Goal: Task Accomplishment & Management: Manage account settings

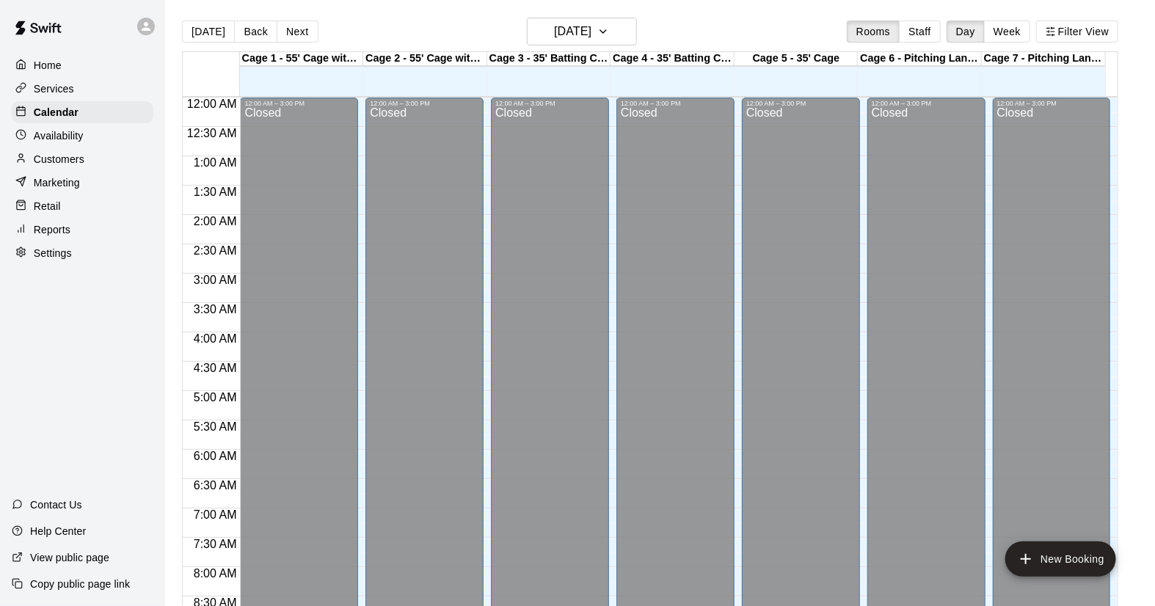
scroll to position [838, 0]
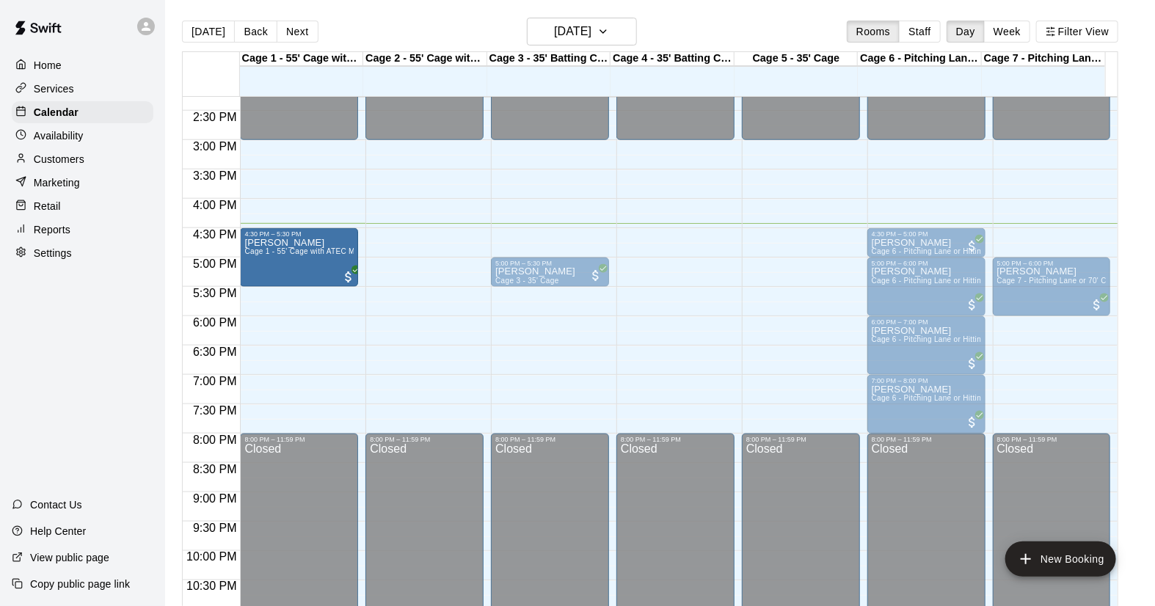
drag, startPoint x: 306, startPoint y: 239, endPoint x: 296, endPoint y: 275, distance: 37.2
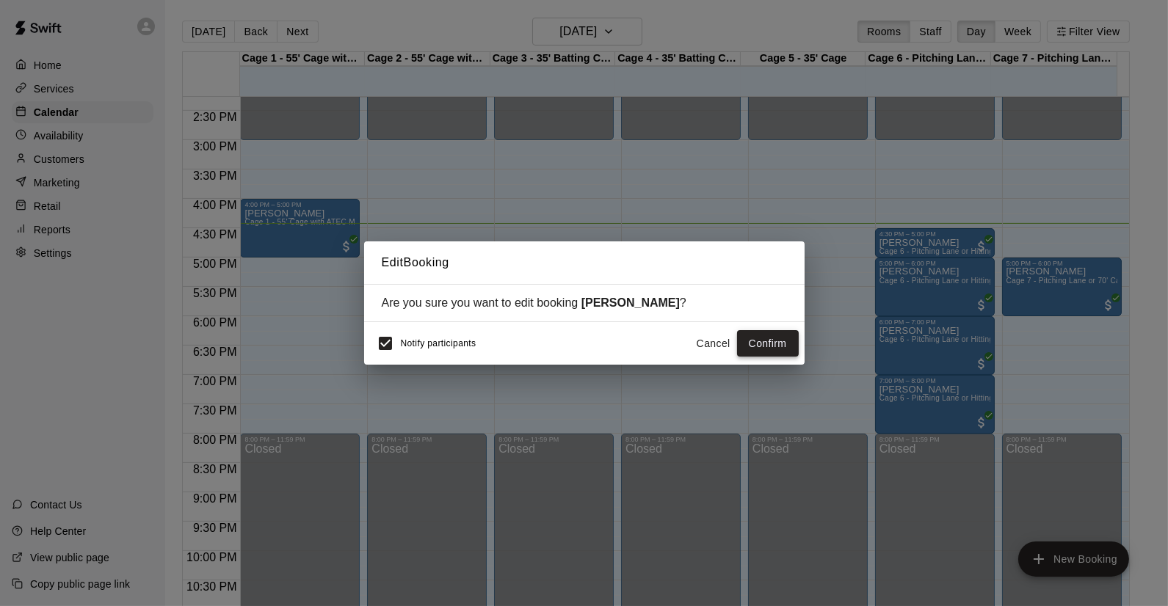
click at [755, 344] on button "Confirm" at bounding box center [768, 343] width 62 height 27
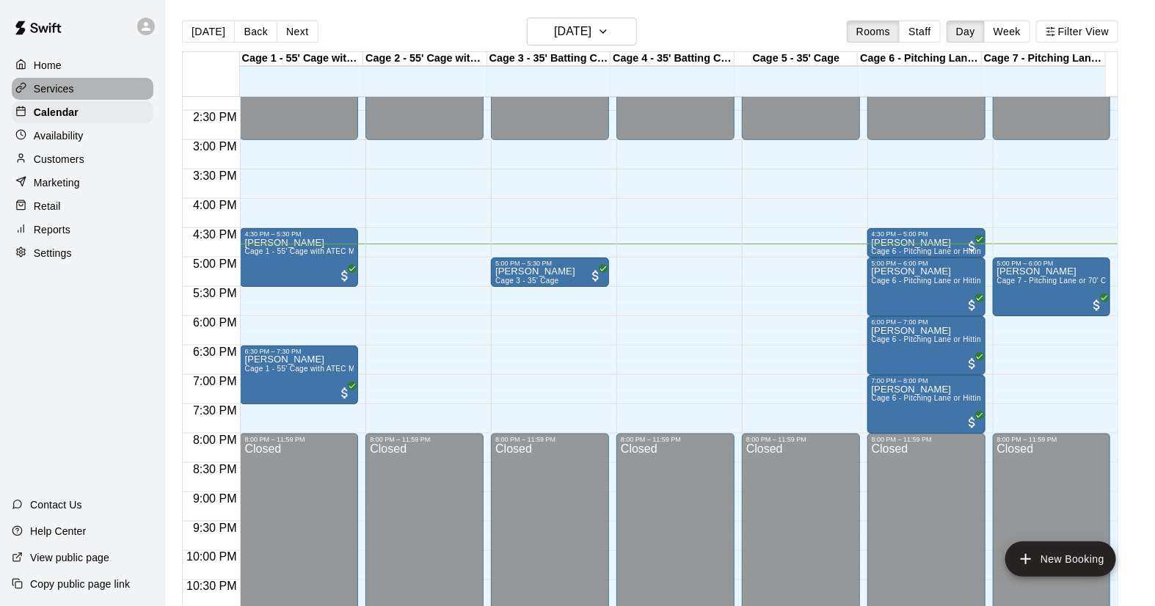
click at [61, 79] on div "Services" at bounding box center [83, 89] width 142 height 22
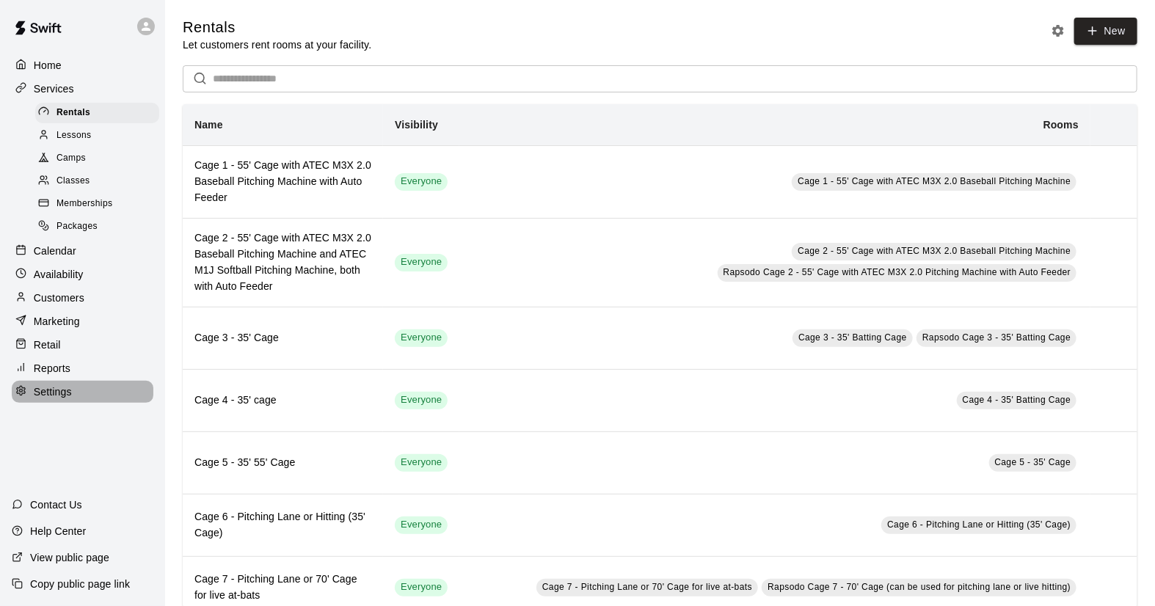
click at [59, 399] on p "Settings" at bounding box center [53, 392] width 38 height 15
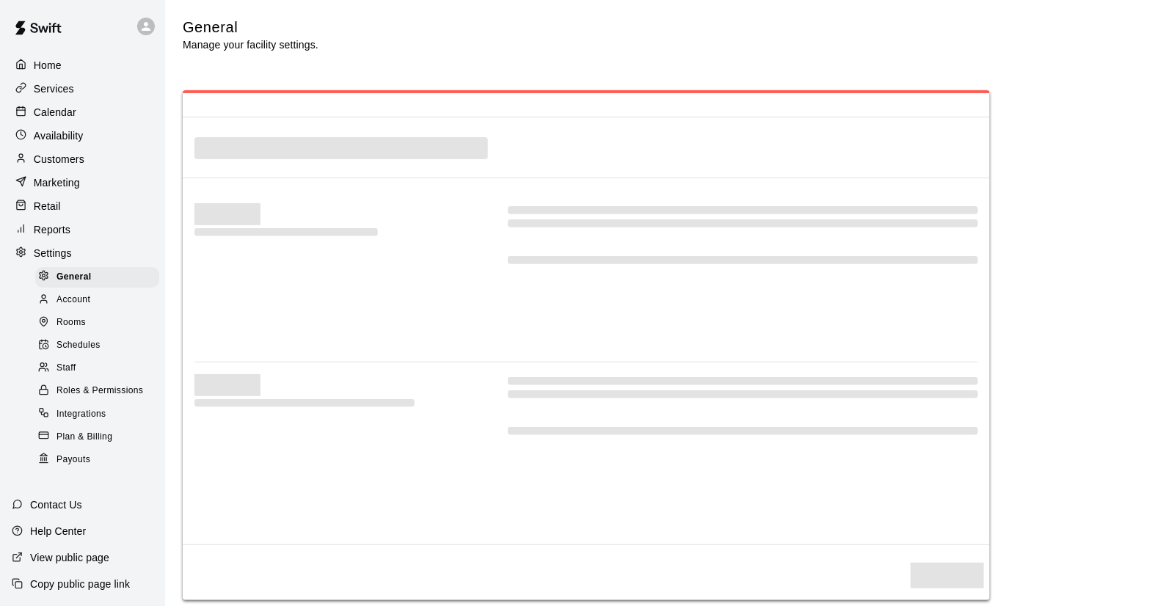
select select "**"
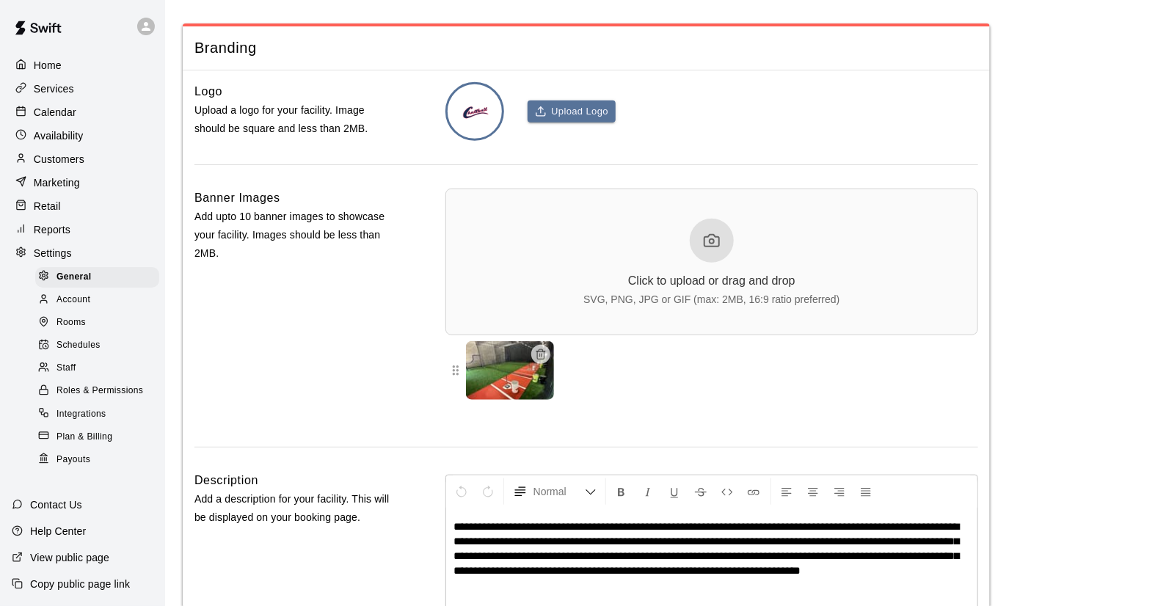
scroll to position [3140, 0]
click at [90, 416] on link "Integrations" at bounding box center [100, 414] width 130 height 23
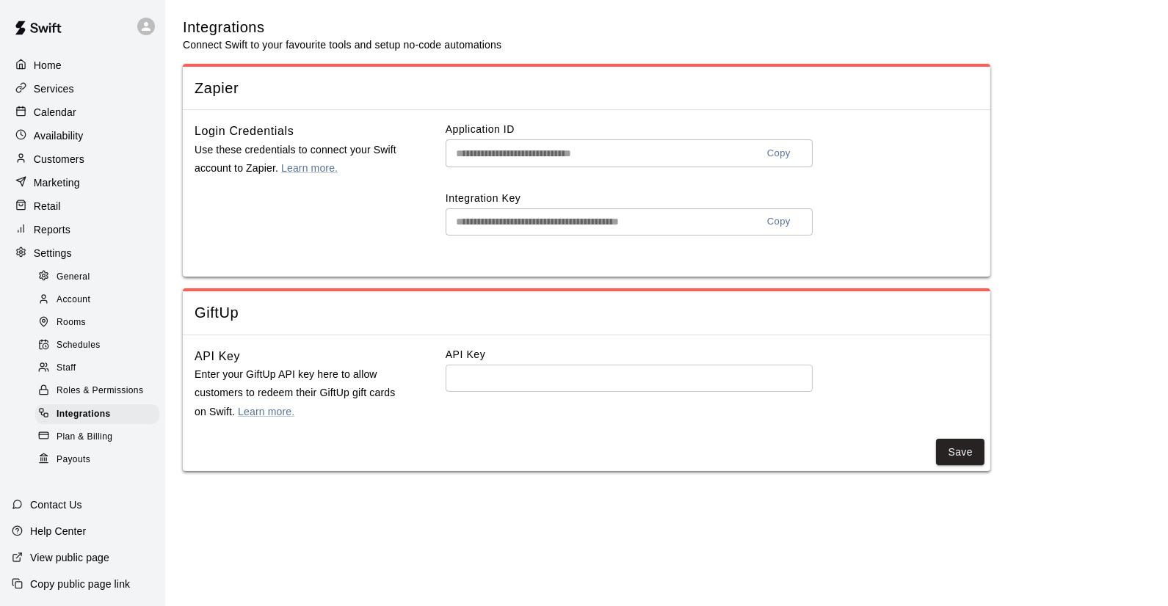
click at [70, 283] on span "General" at bounding box center [74, 277] width 34 height 15
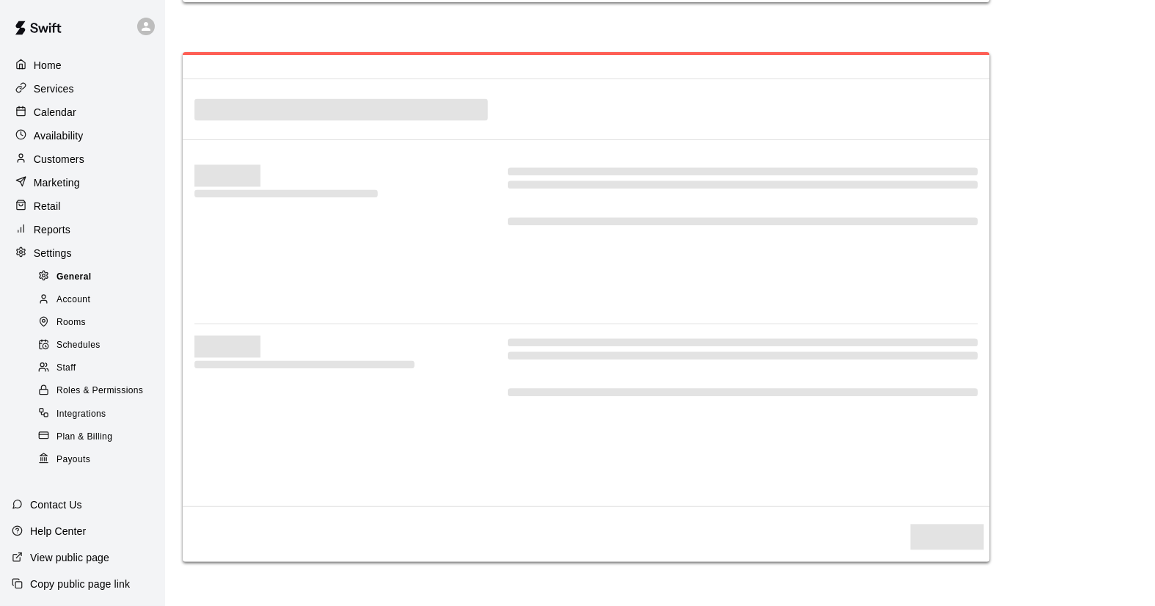
select select "**"
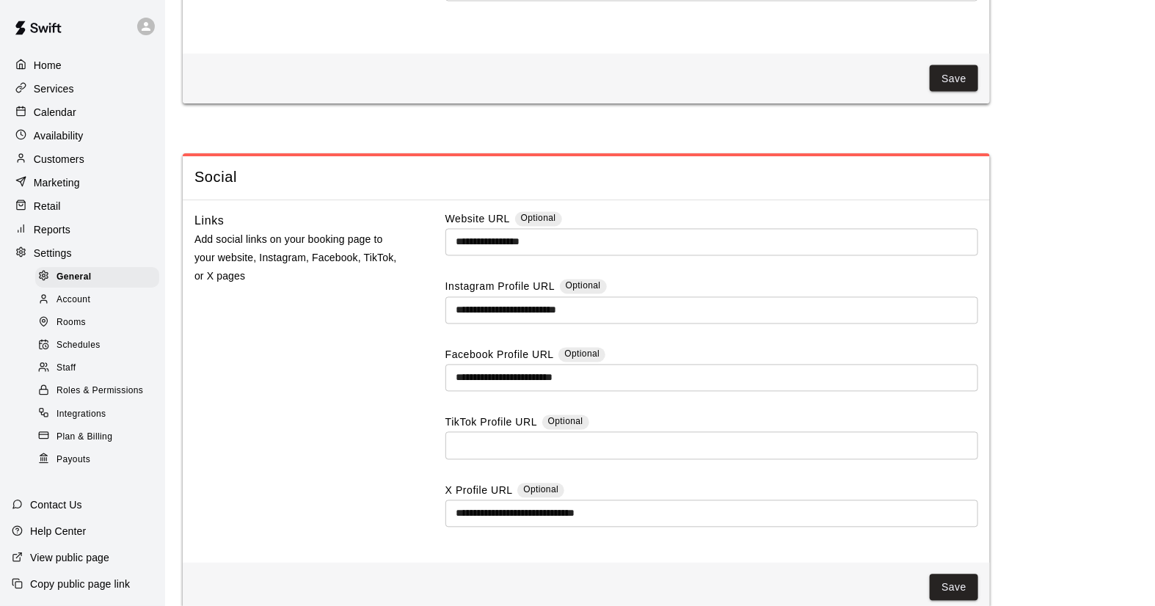
scroll to position [3815, 0]
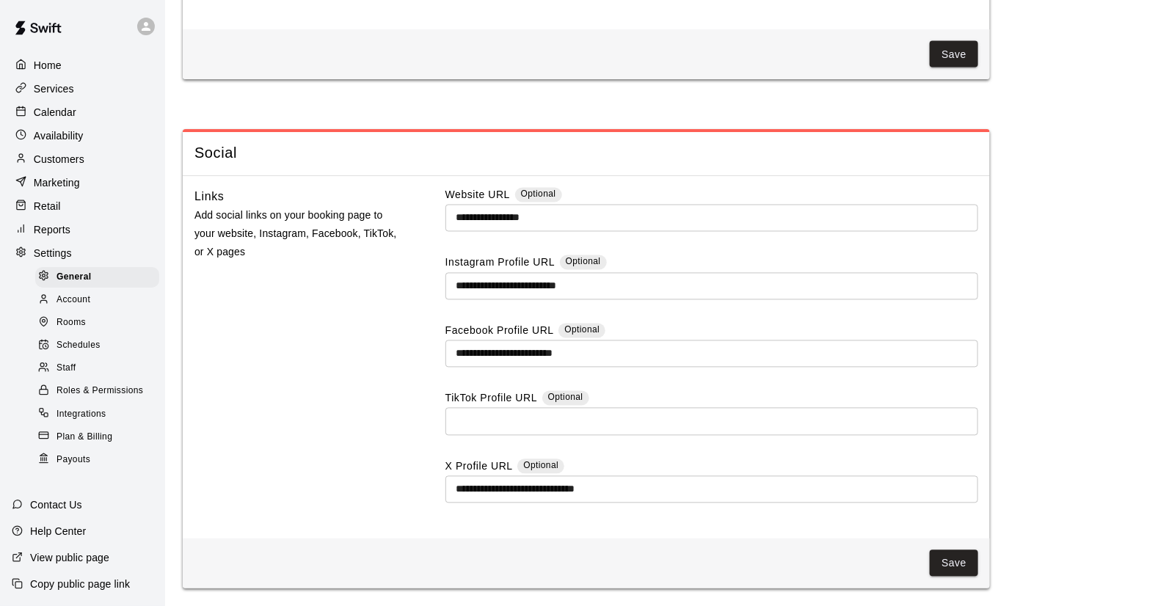
click at [45, 79] on div "Services" at bounding box center [83, 89] width 142 height 22
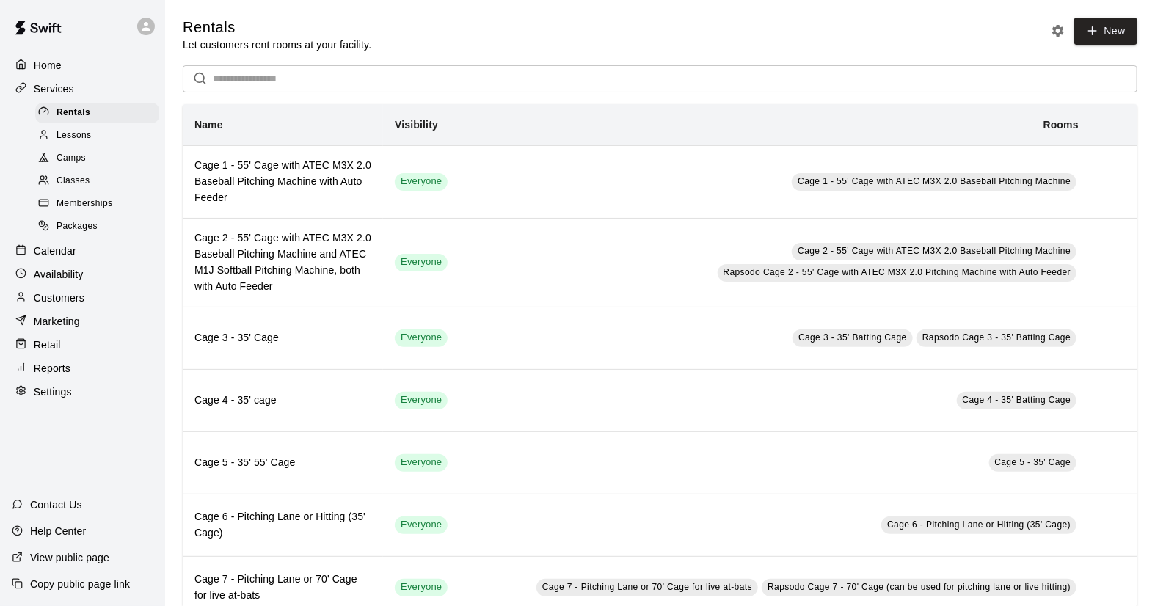
click at [56, 327] on p "Marketing" at bounding box center [57, 321] width 46 height 15
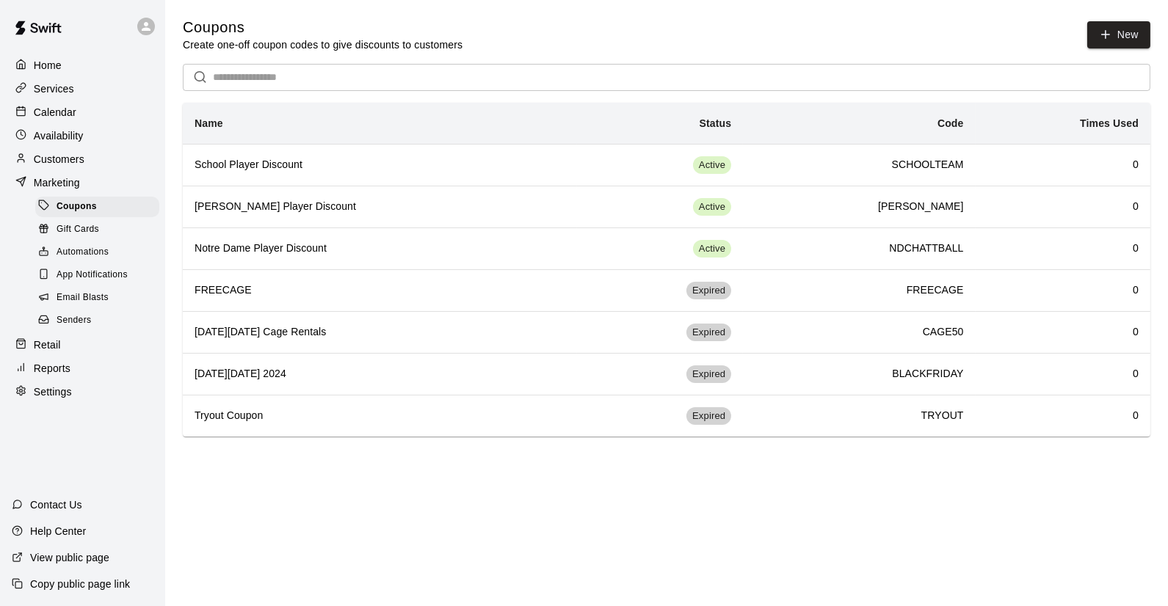
click at [90, 253] on span "Automations" at bounding box center [83, 252] width 52 height 15
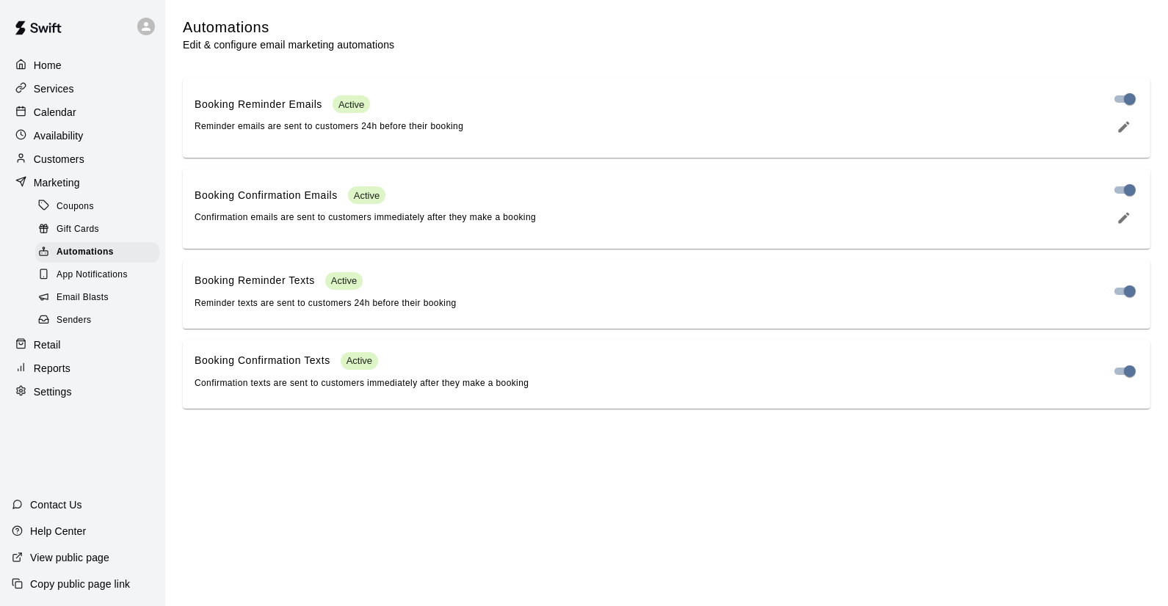
click at [57, 180] on p "Marketing" at bounding box center [57, 182] width 46 height 15
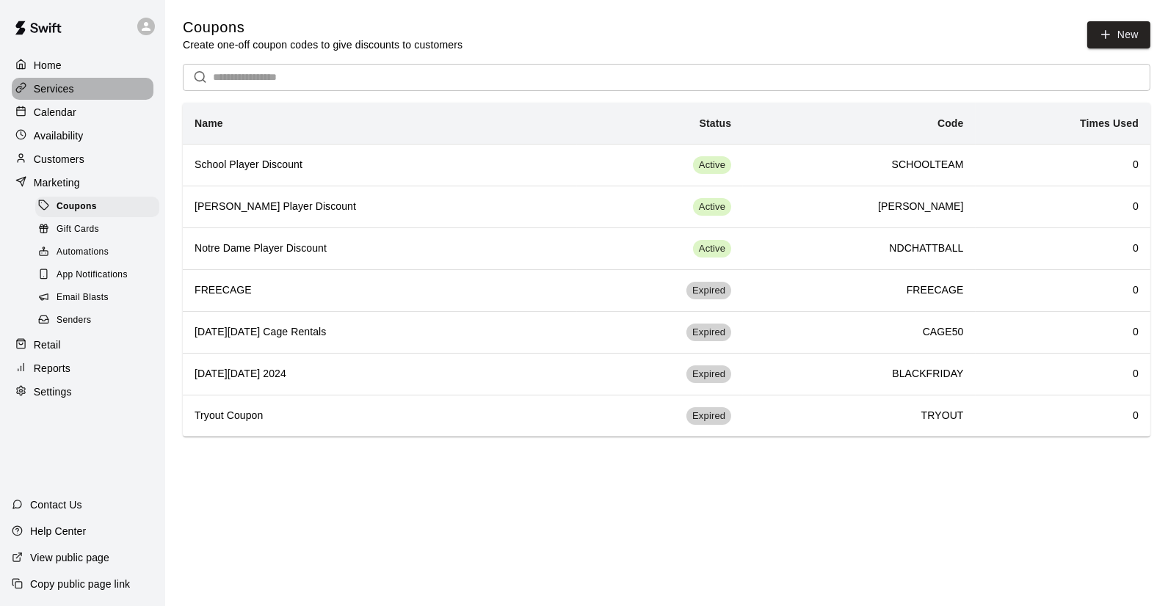
click at [56, 96] on p "Services" at bounding box center [54, 88] width 40 height 15
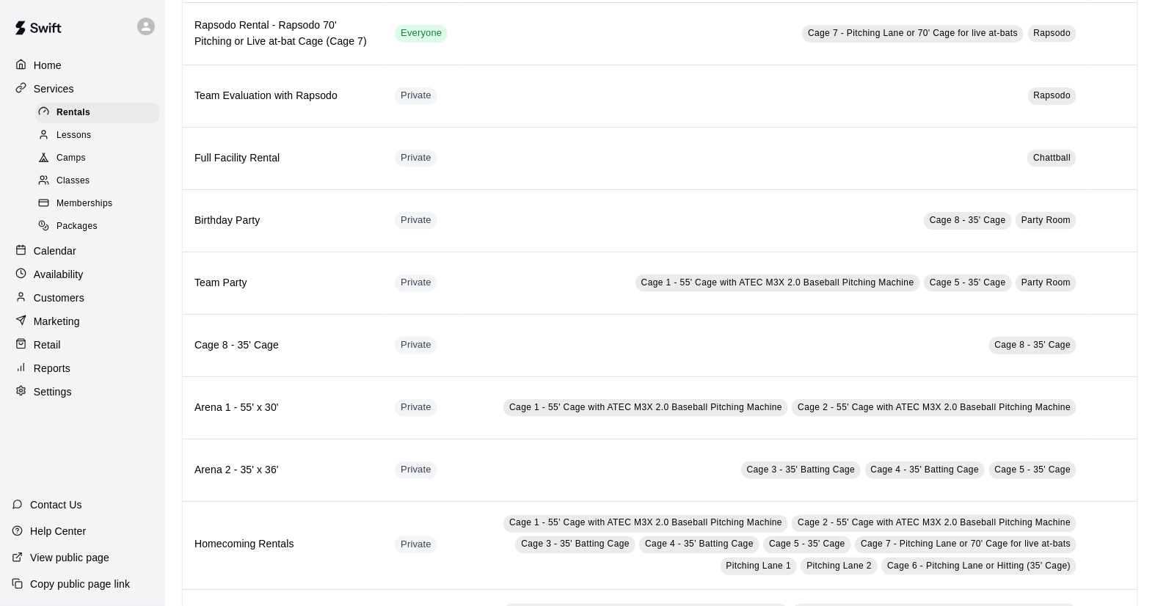
scroll to position [890, 0]
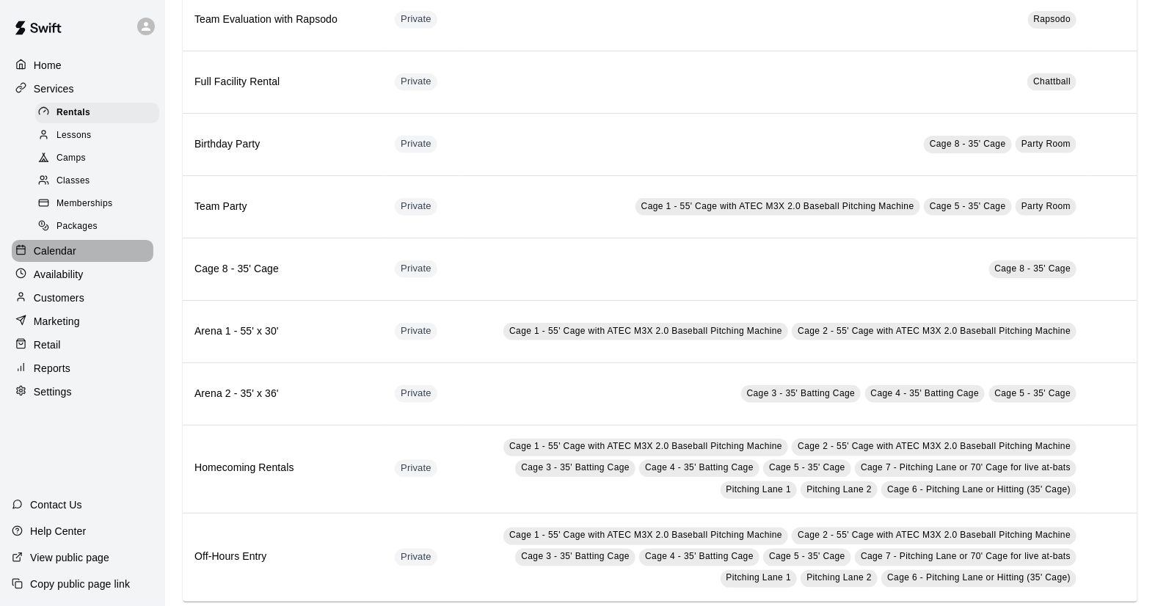
click at [68, 258] on p "Calendar" at bounding box center [55, 251] width 43 height 15
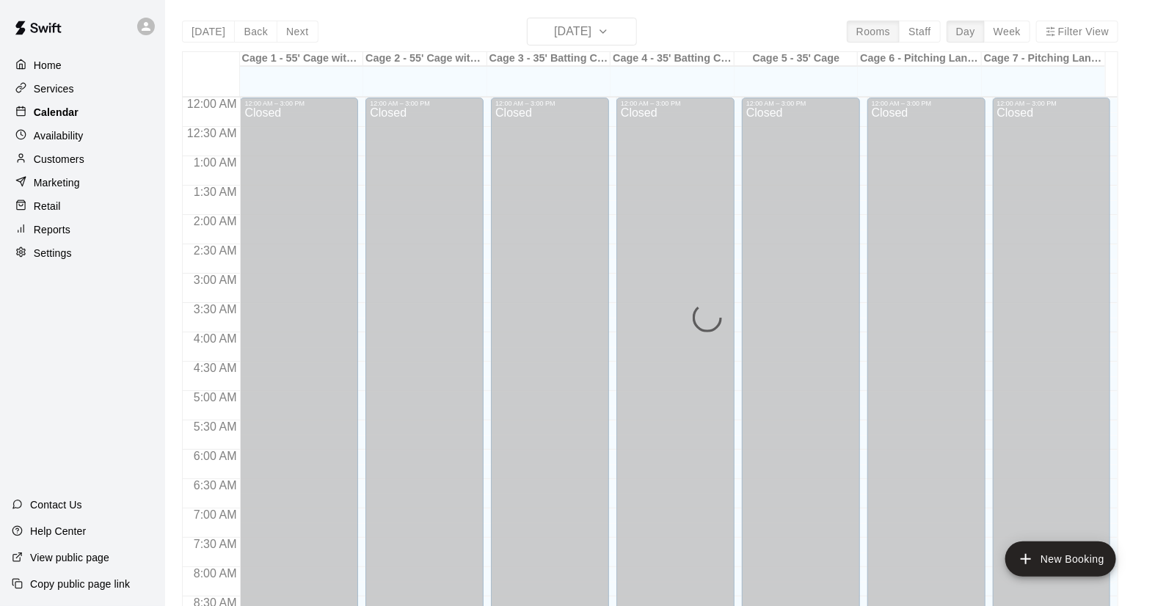
scroll to position [838, 0]
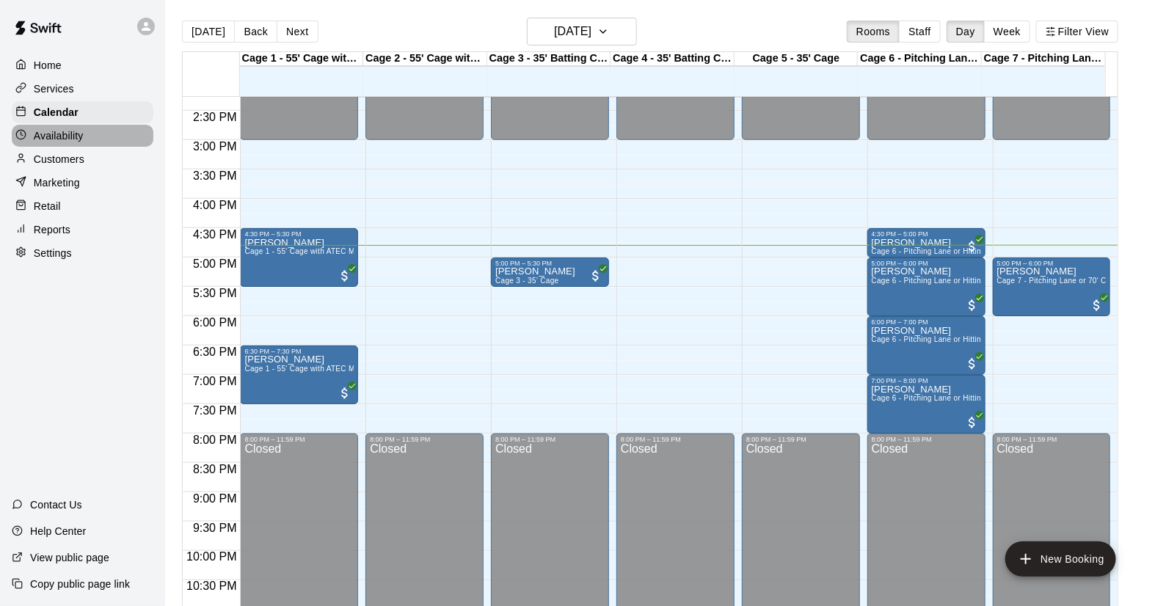
click at [59, 133] on p "Availability" at bounding box center [59, 135] width 50 height 15
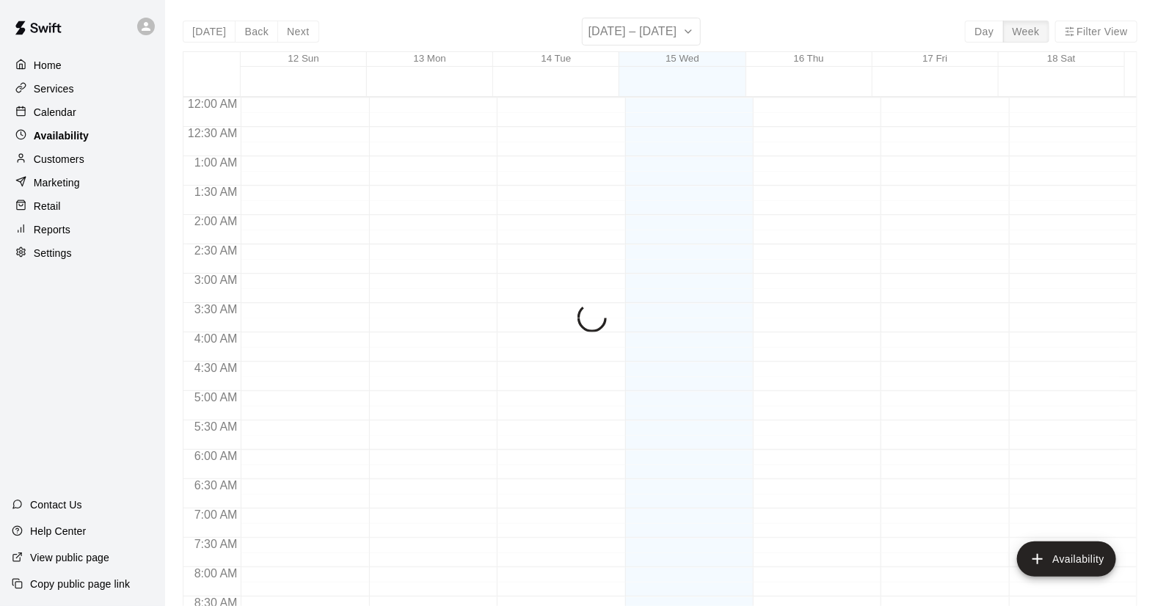
scroll to position [882, 0]
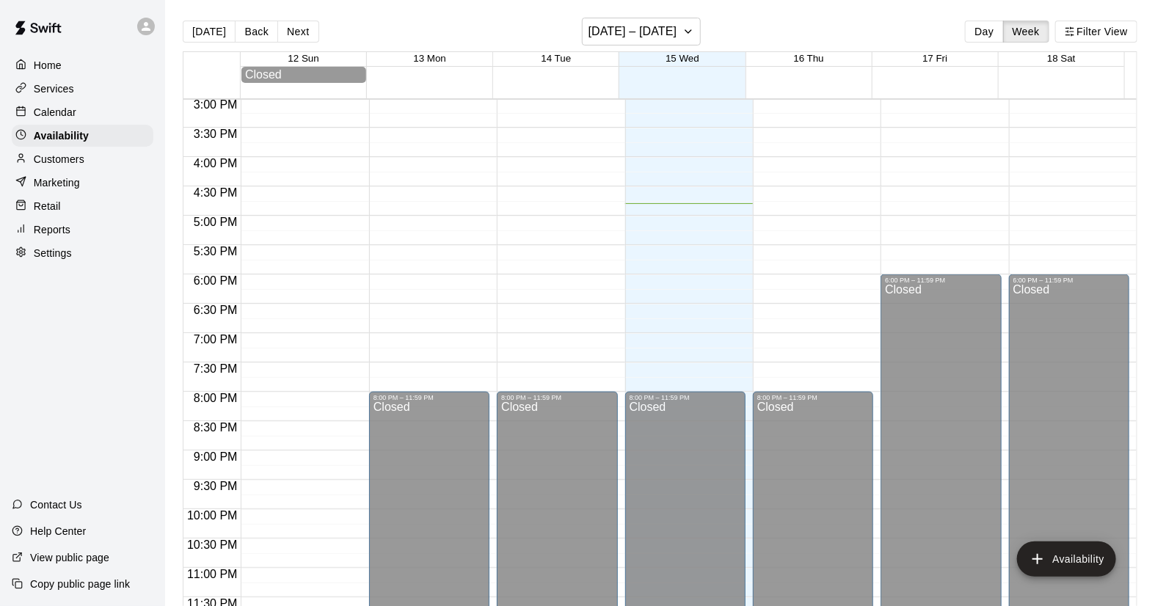
click at [52, 159] on p "Customers" at bounding box center [59, 159] width 51 height 15
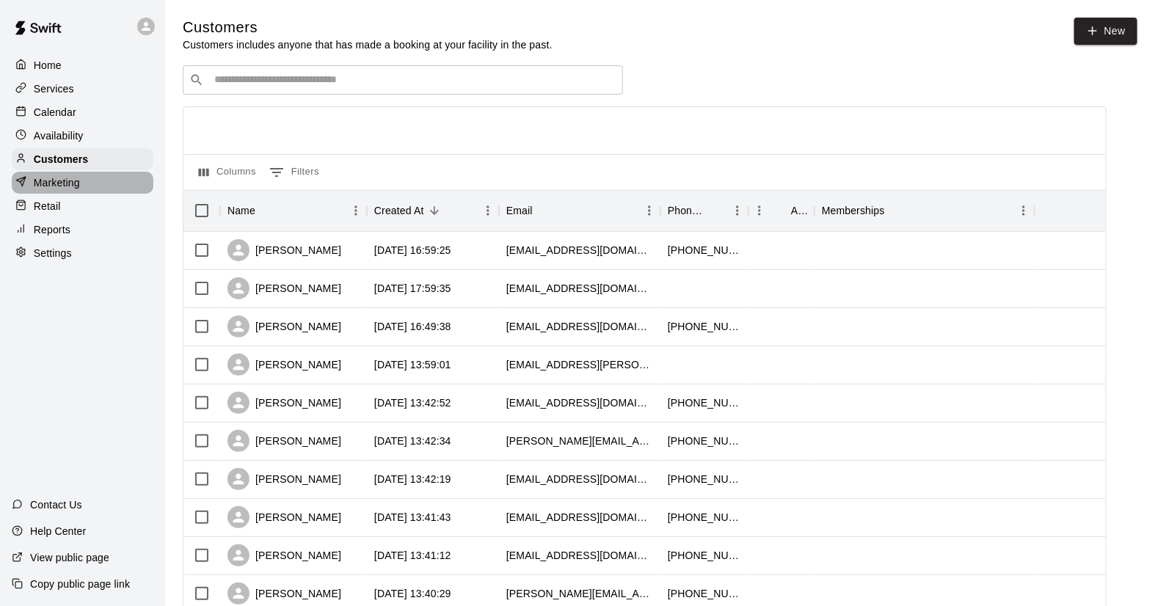
click at [62, 194] on div "Marketing" at bounding box center [83, 183] width 142 height 22
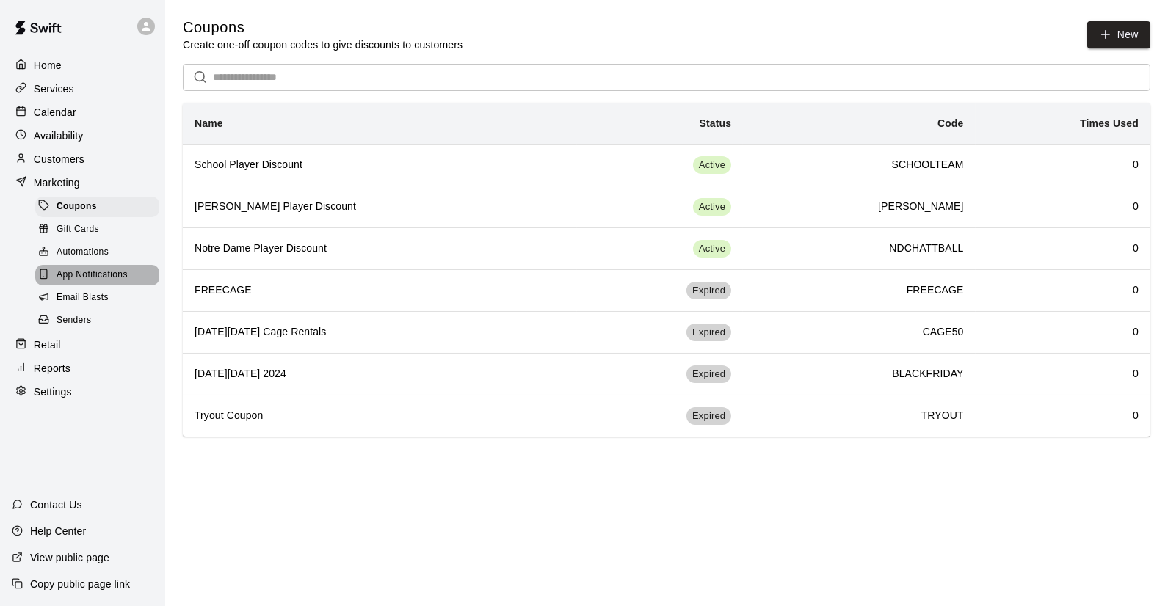
click at [98, 283] on span "App Notifications" at bounding box center [92, 275] width 71 height 15
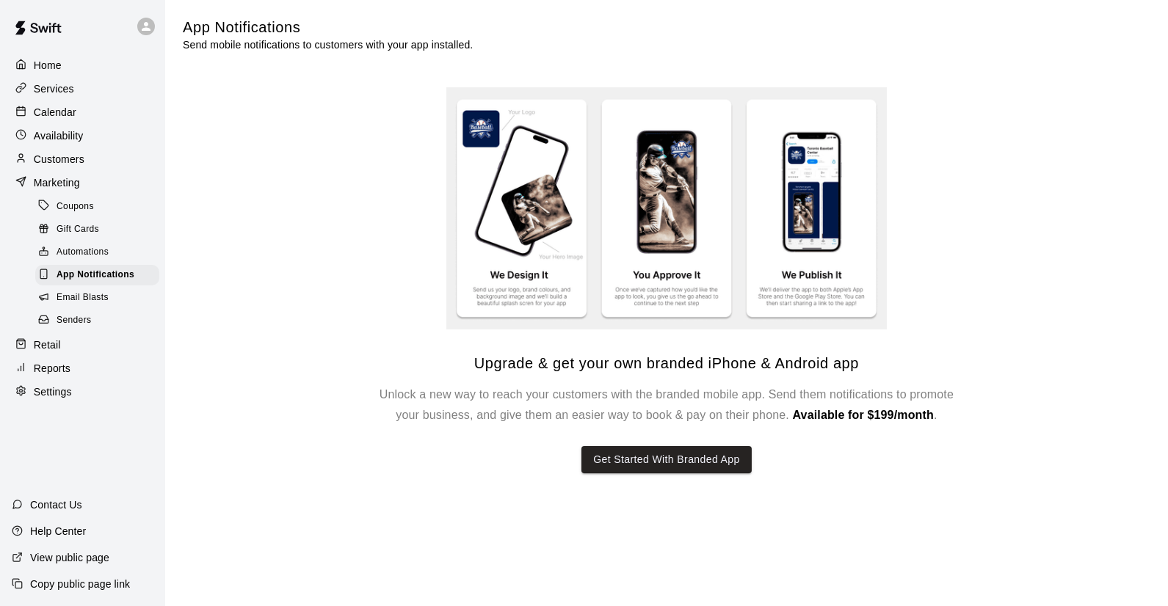
click at [85, 328] on span "Senders" at bounding box center [74, 320] width 35 height 15
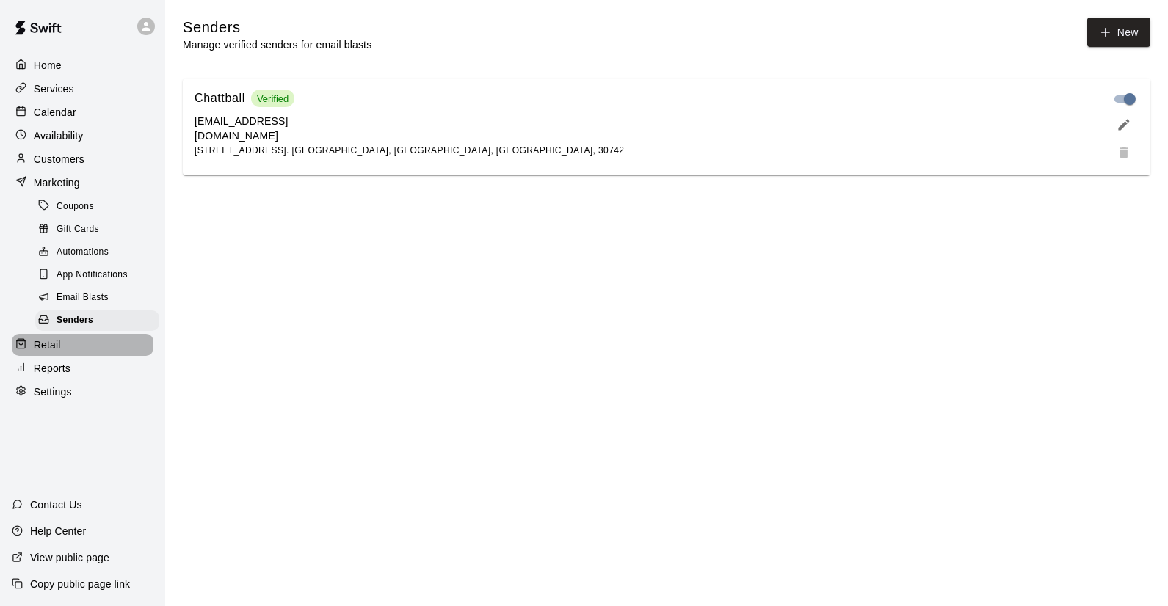
click at [73, 352] on div "Retail" at bounding box center [83, 345] width 142 height 22
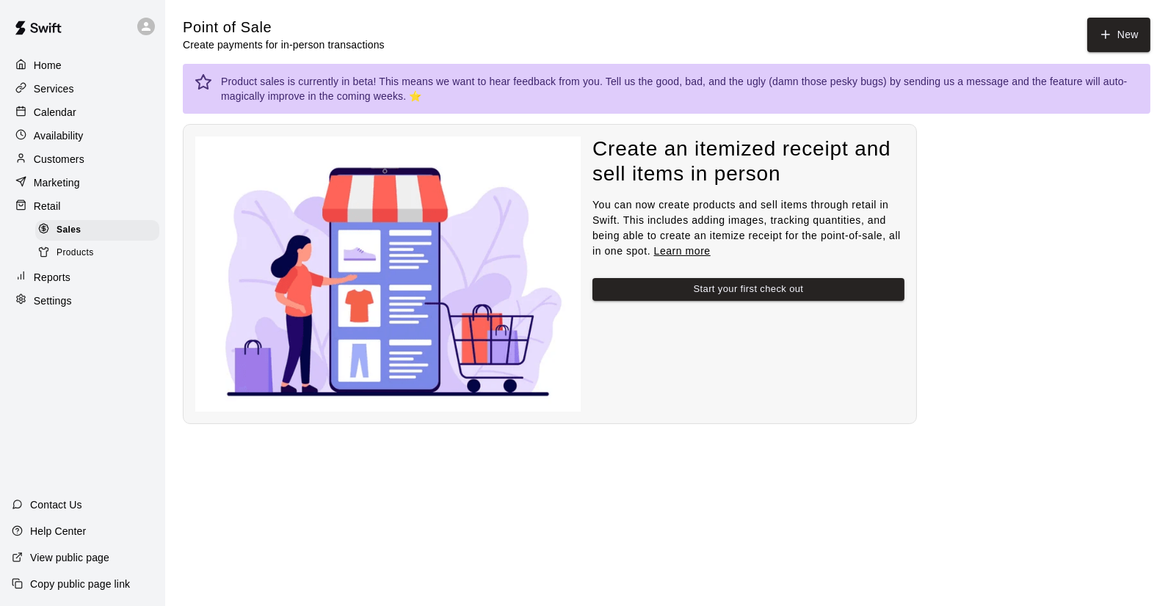
click at [56, 280] on p "Reports" at bounding box center [52, 277] width 37 height 15
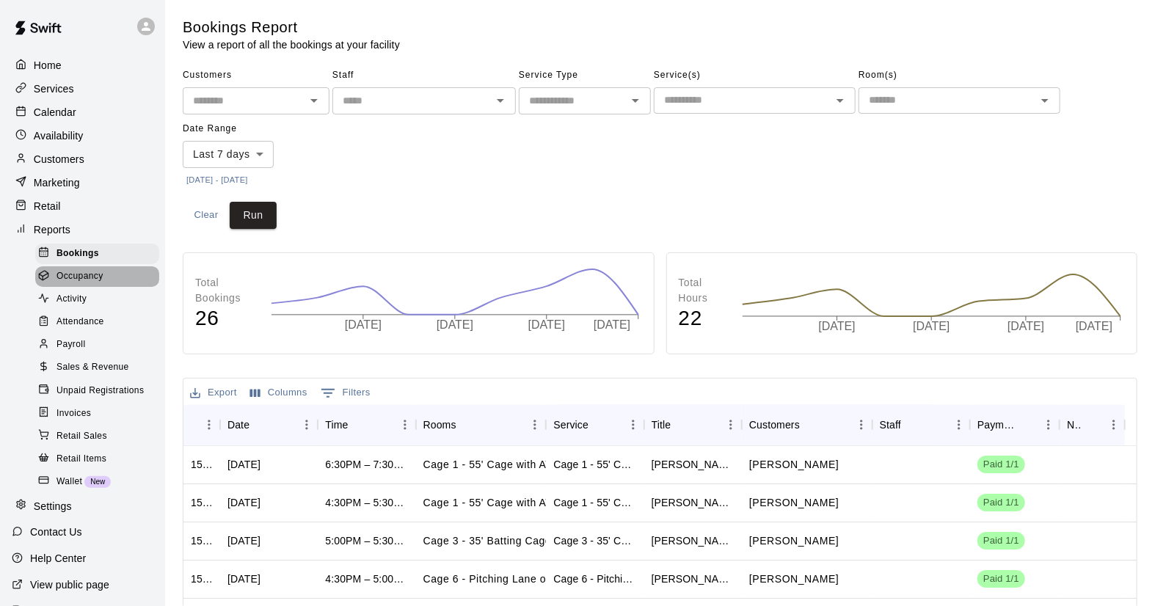
click at [108, 280] on div "Occupancy" at bounding box center [97, 276] width 124 height 21
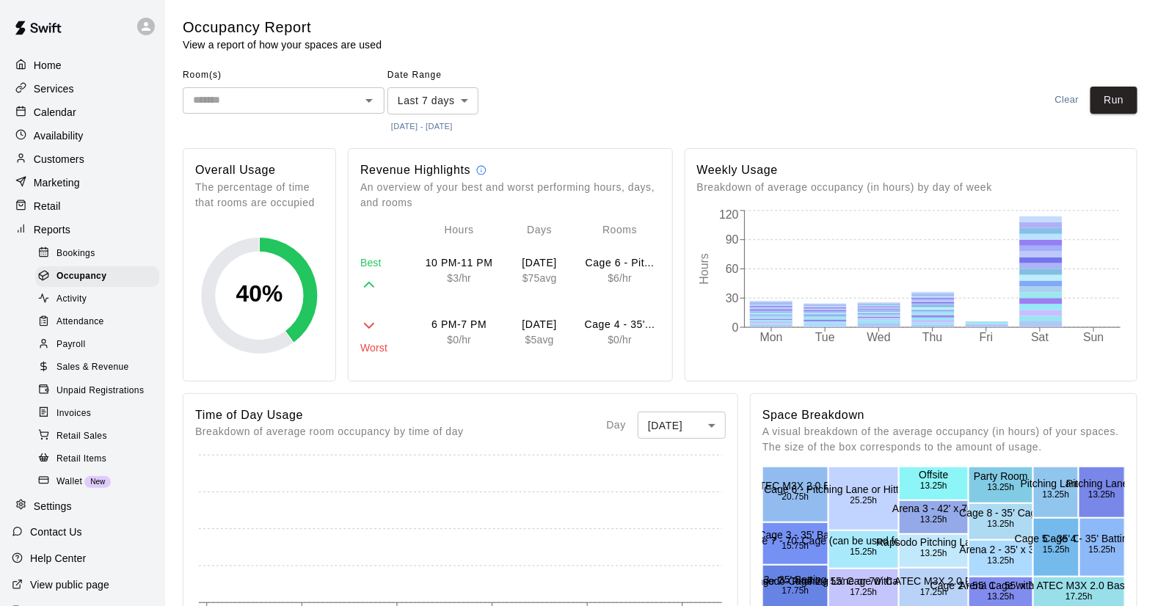
click at [98, 330] on span "Attendance" at bounding box center [81, 322] width 48 height 15
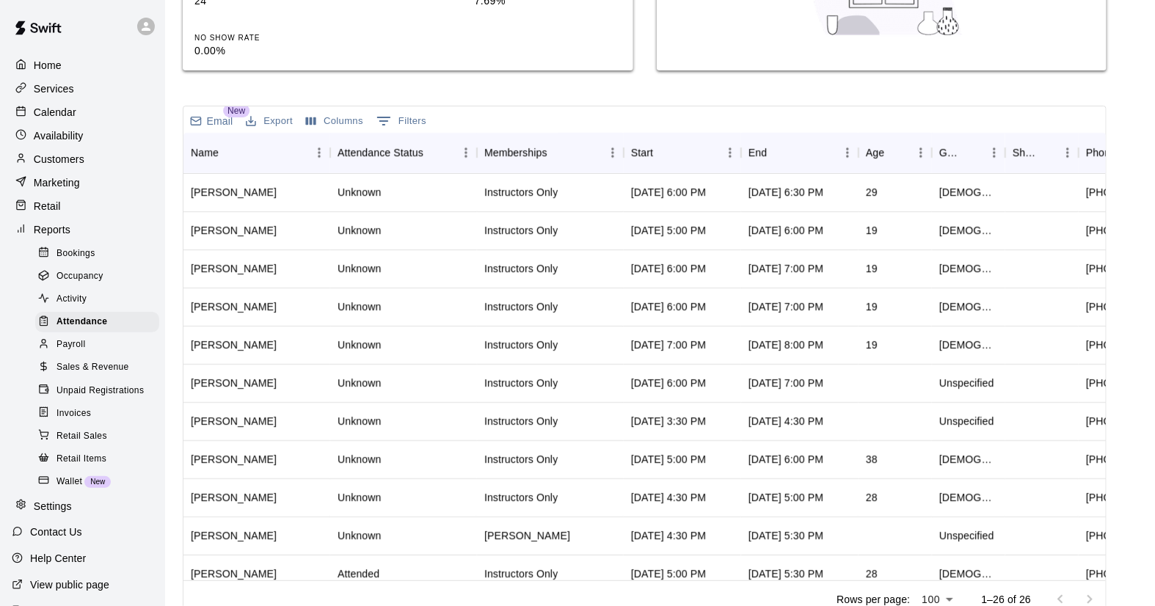
scroll to position [358, 0]
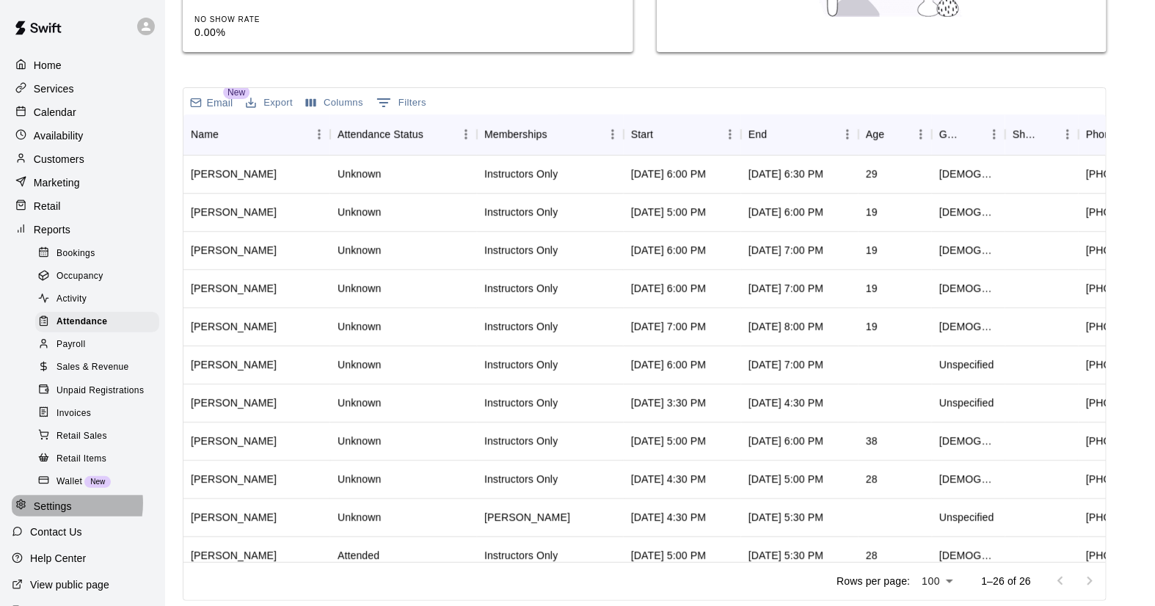
click at [52, 514] on p "Settings" at bounding box center [53, 506] width 38 height 15
select select "**"
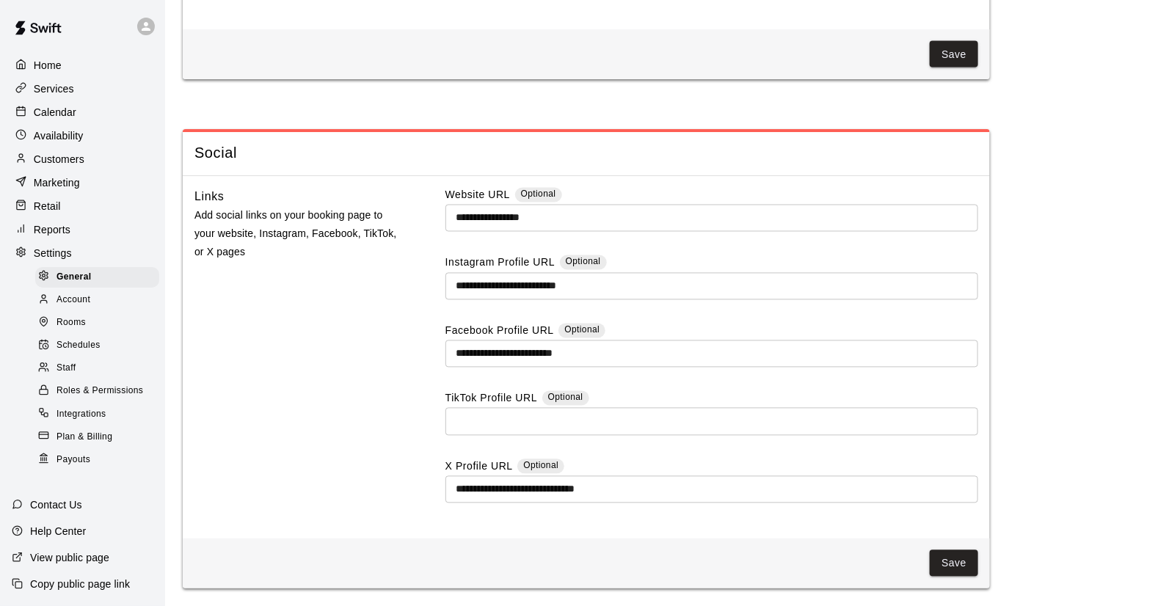
scroll to position [3815, 0]
click at [94, 311] on link "Account" at bounding box center [100, 299] width 130 height 23
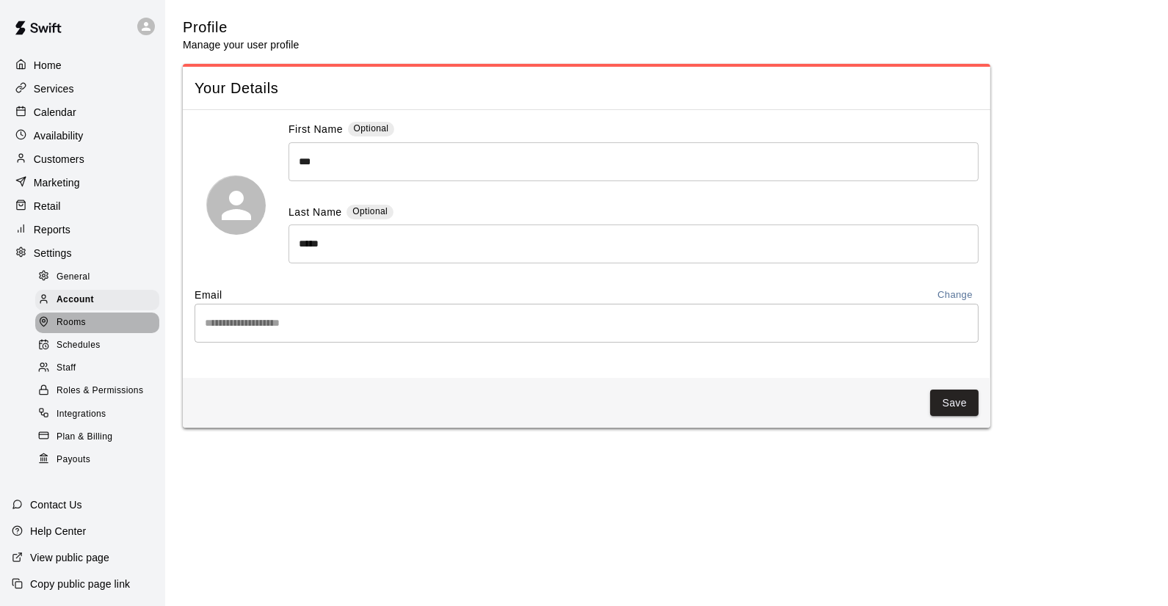
click at [71, 327] on span "Rooms" at bounding box center [71, 323] width 29 height 15
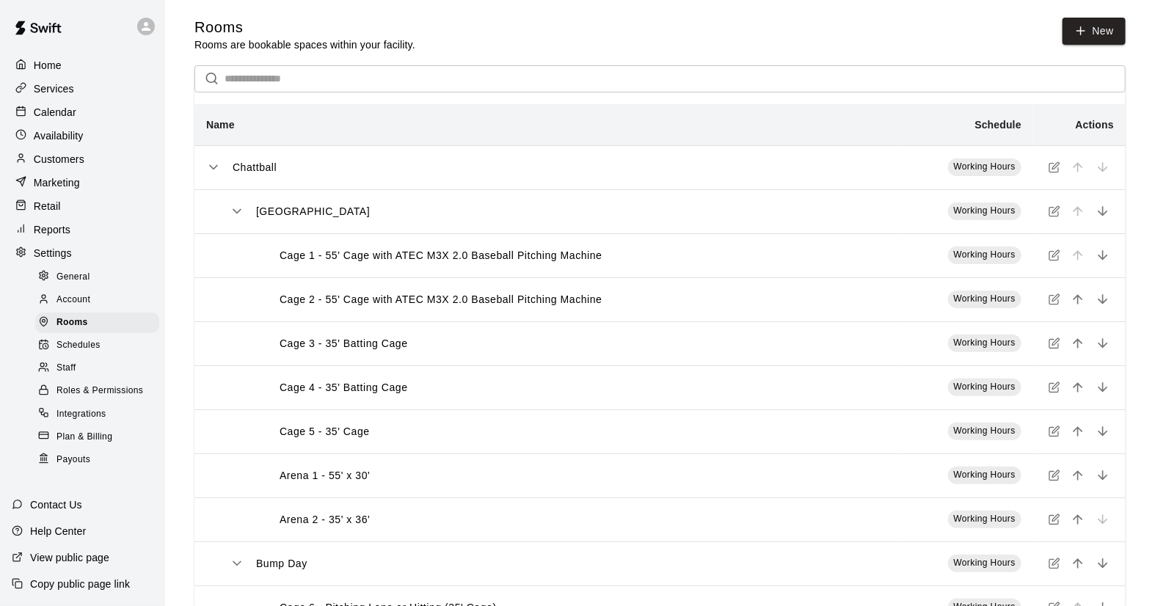
click at [81, 353] on span "Schedules" at bounding box center [79, 345] width 44 height 15
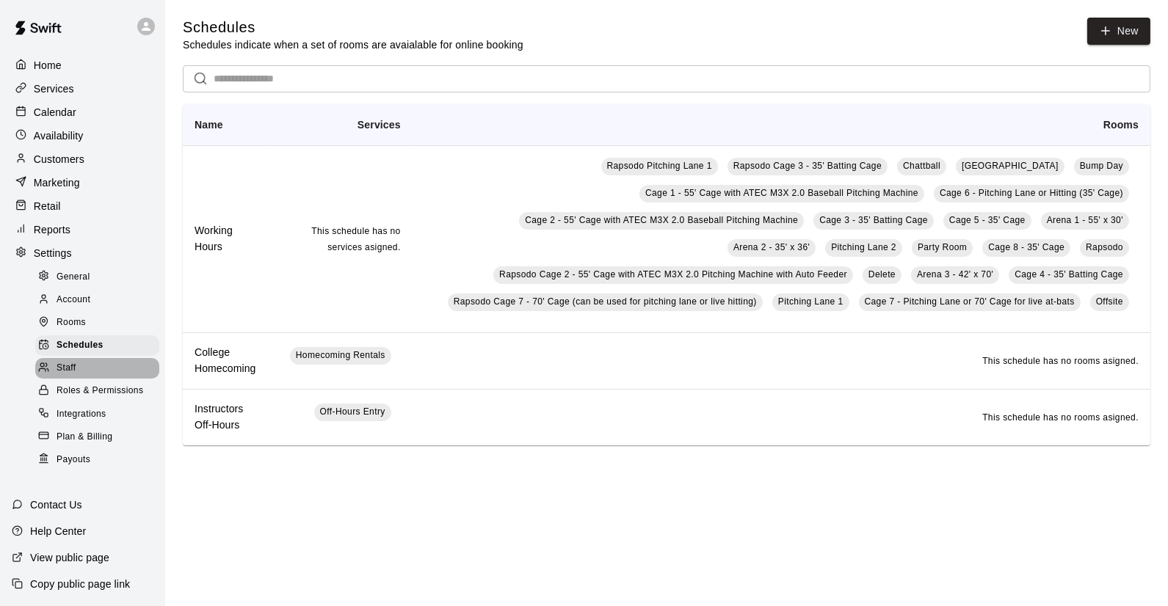
click at [79, 379] on div "Staff" at bounding box center [97, 368] width 124 height 21
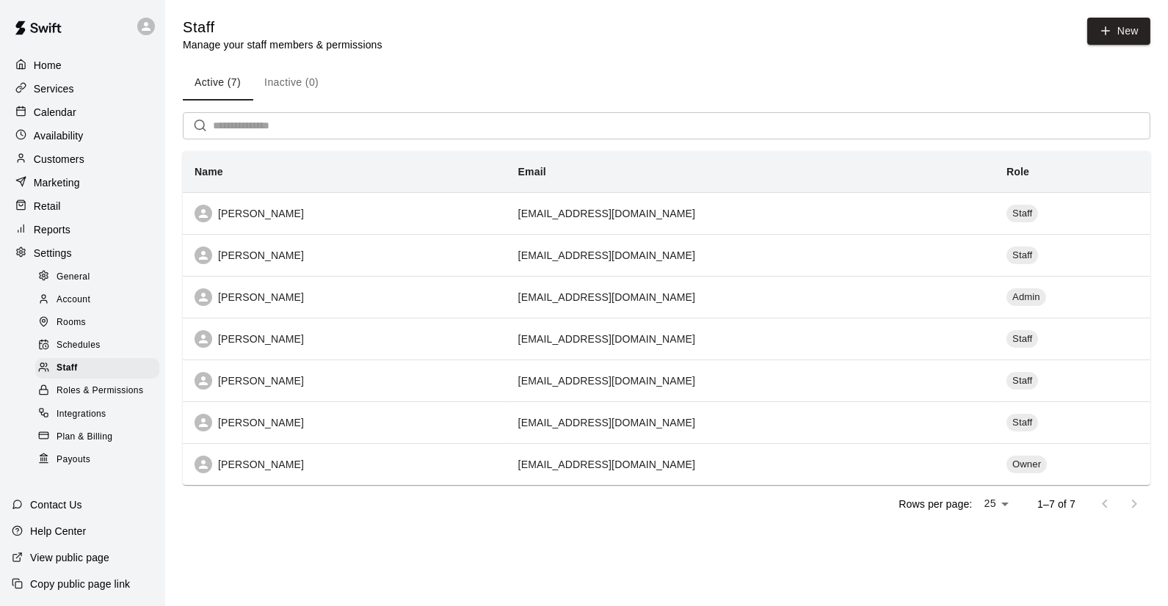
click at [79, 399] on span "Roles & Permissions" at bounding box center [100, 391] width 87 height 15
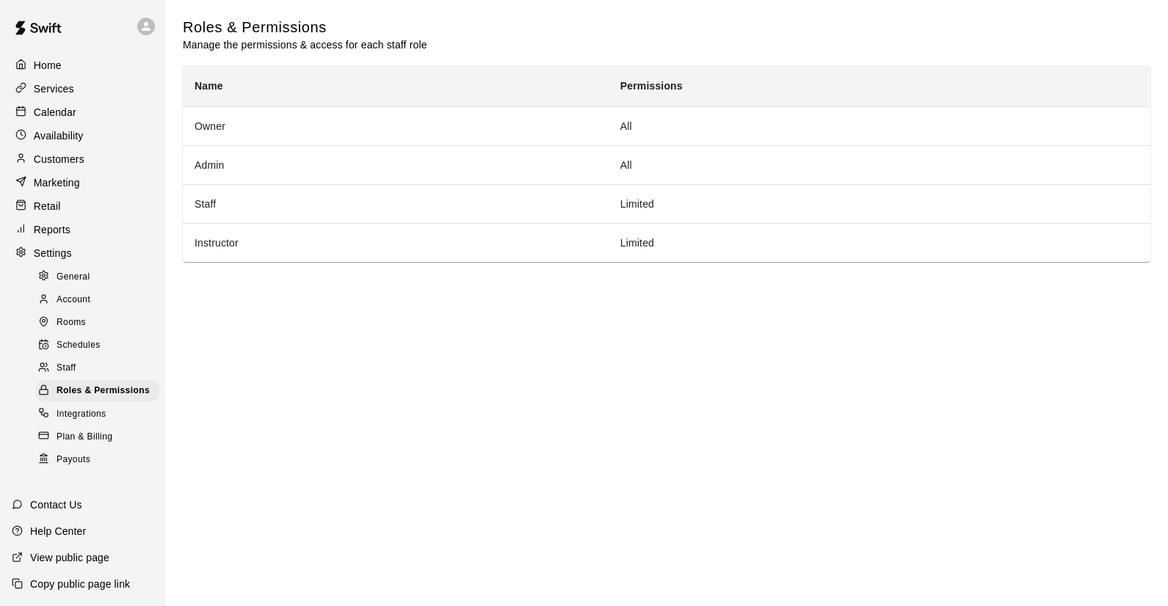
click at [77, 422] on span "Integrations" at bounding box center [82, 414] width 50 height 15
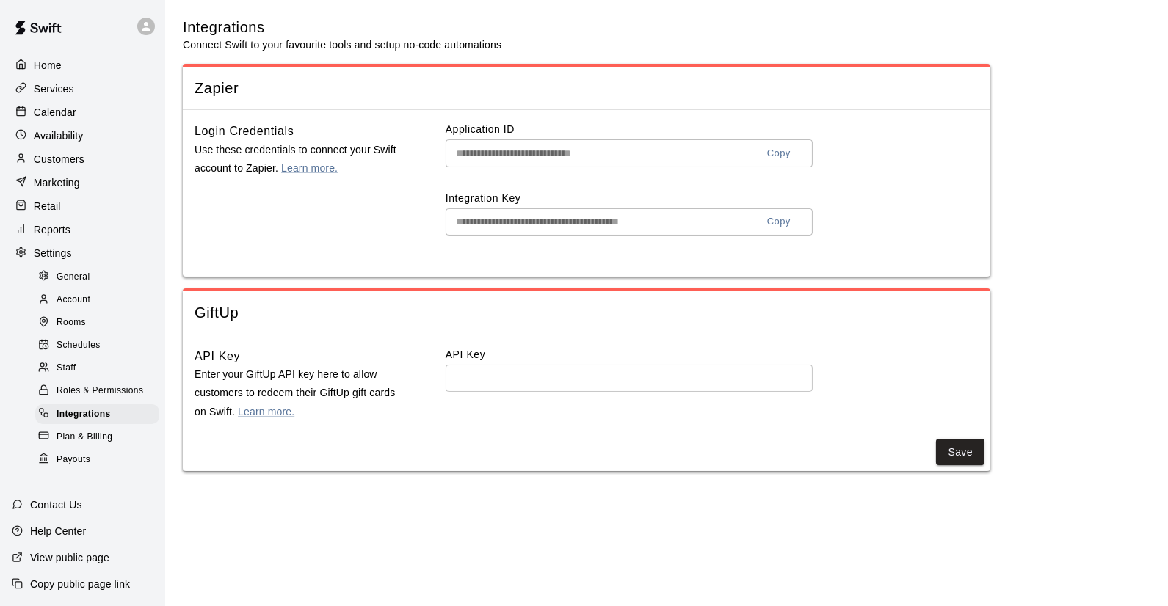
click at [73, 445] on span "Plan & Billing" at bounding box center [85, 437] width 56 height 15
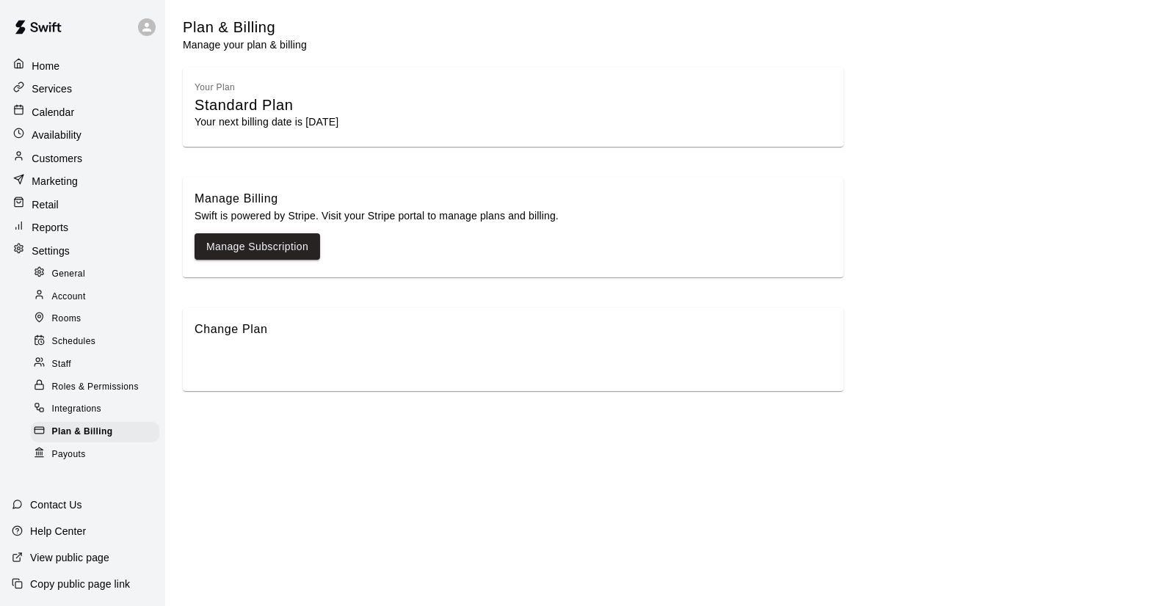
click at [68, 528] on p "Help Center" at bounding box center [58, 531] width 56 height 15
click at [66, 274] on span "General" at bounding box center [69, 274] width 34 height 15
select select "**"
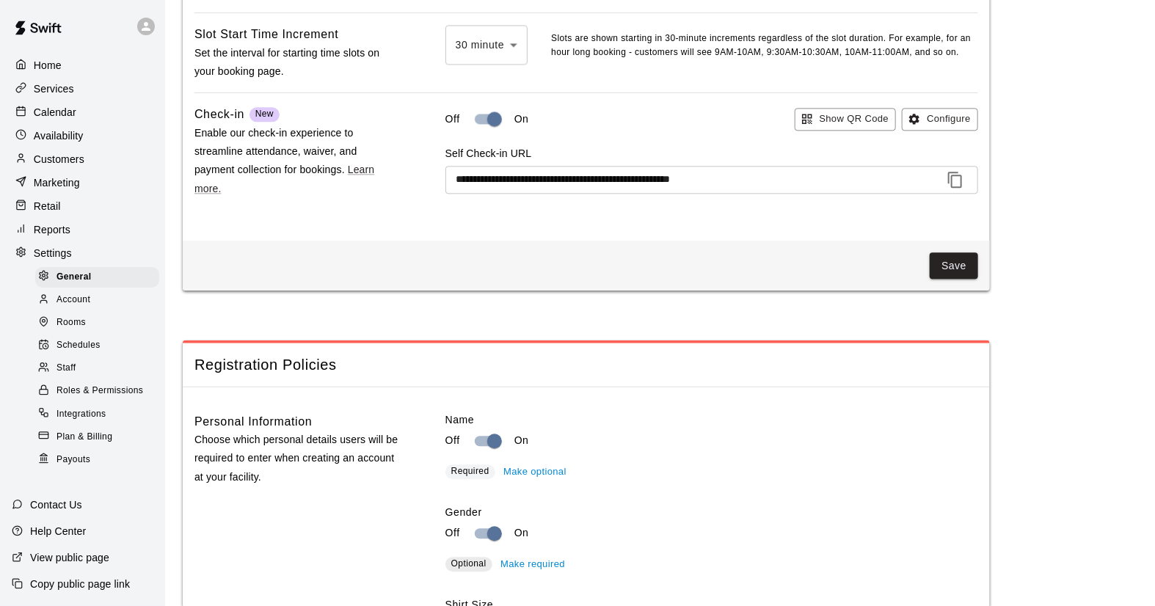
scroll to position [1450, 0]
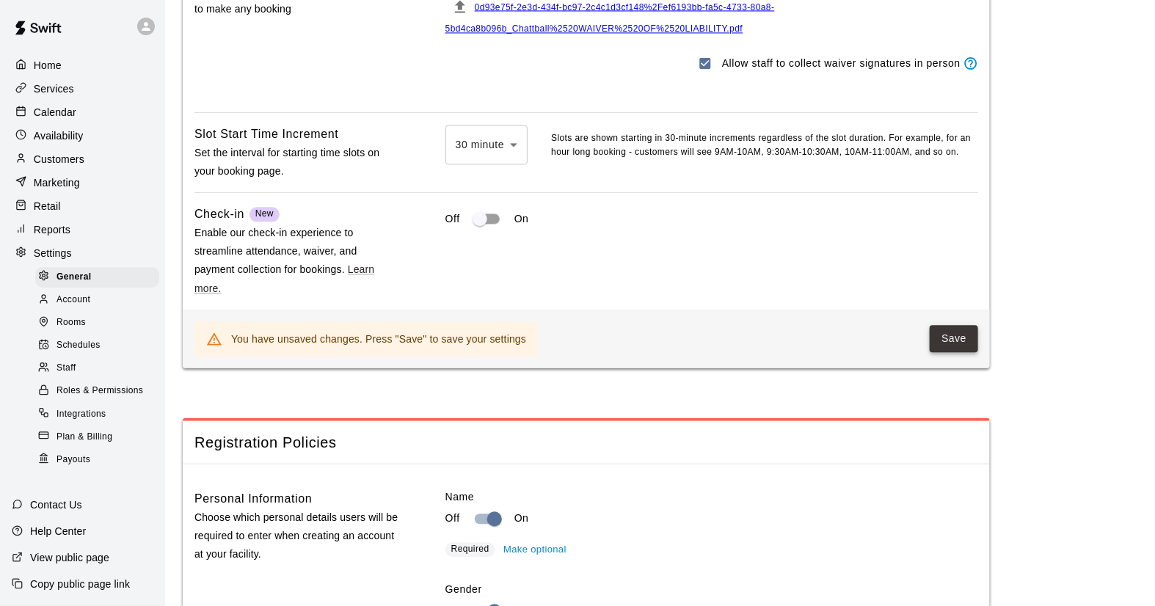
click at [966, 352] on button "Save" at bounding box center [954, 338] width 48 height 27
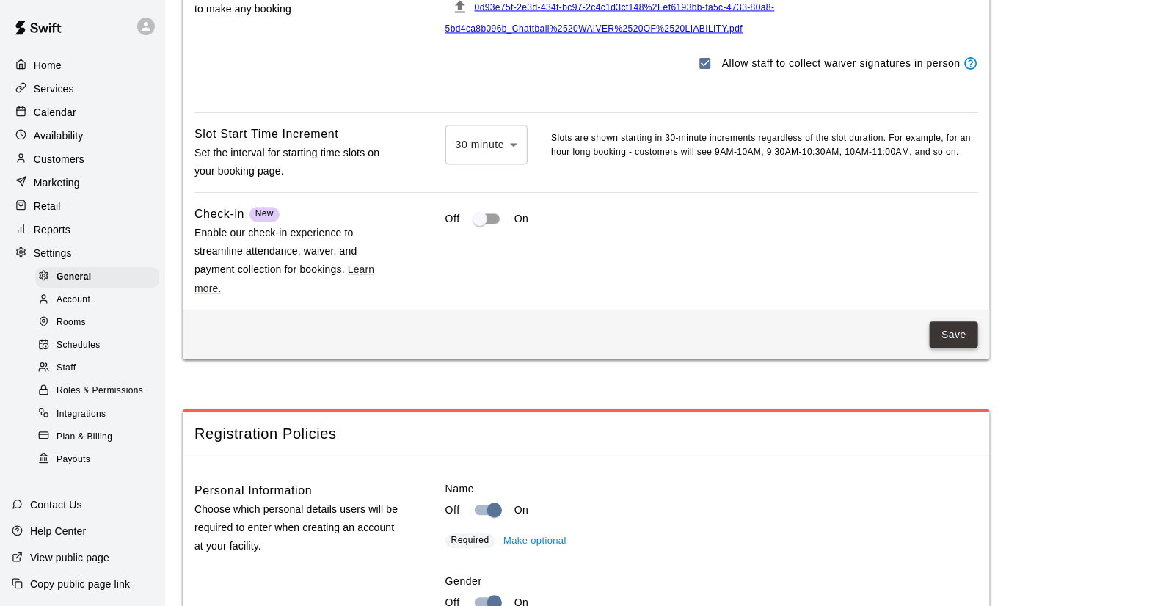
click at [952, 349] on button "Save" at bounding box center [954, 334] width 48 height 27
click at [70, 112] on p "Calendar" at bounding box center [55, 112] width 43 height 15
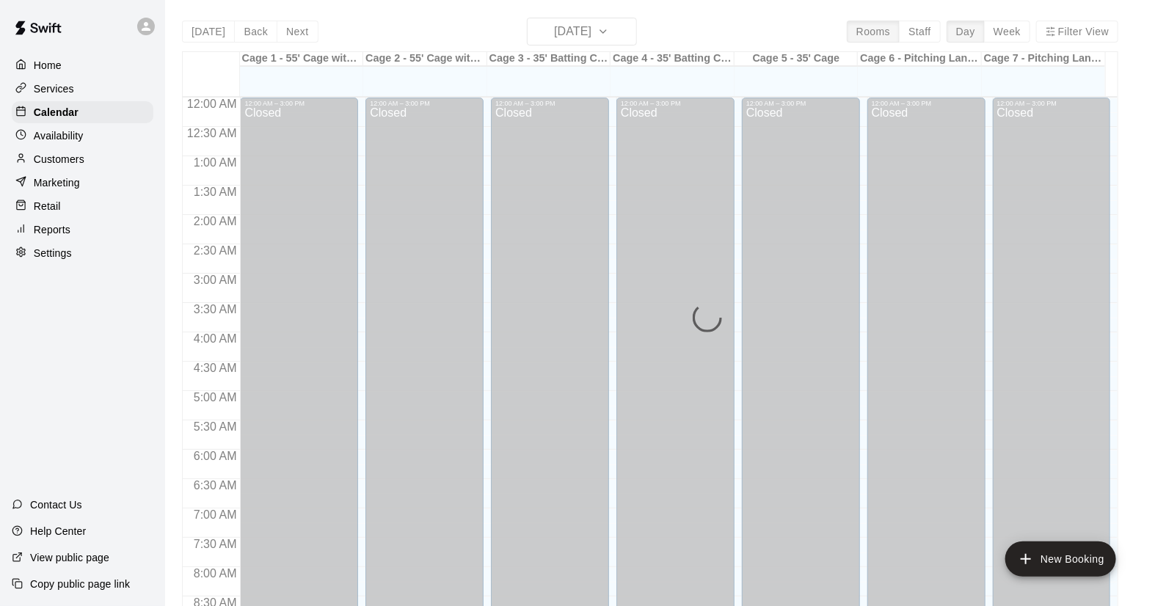
scroll to position [838, 0]
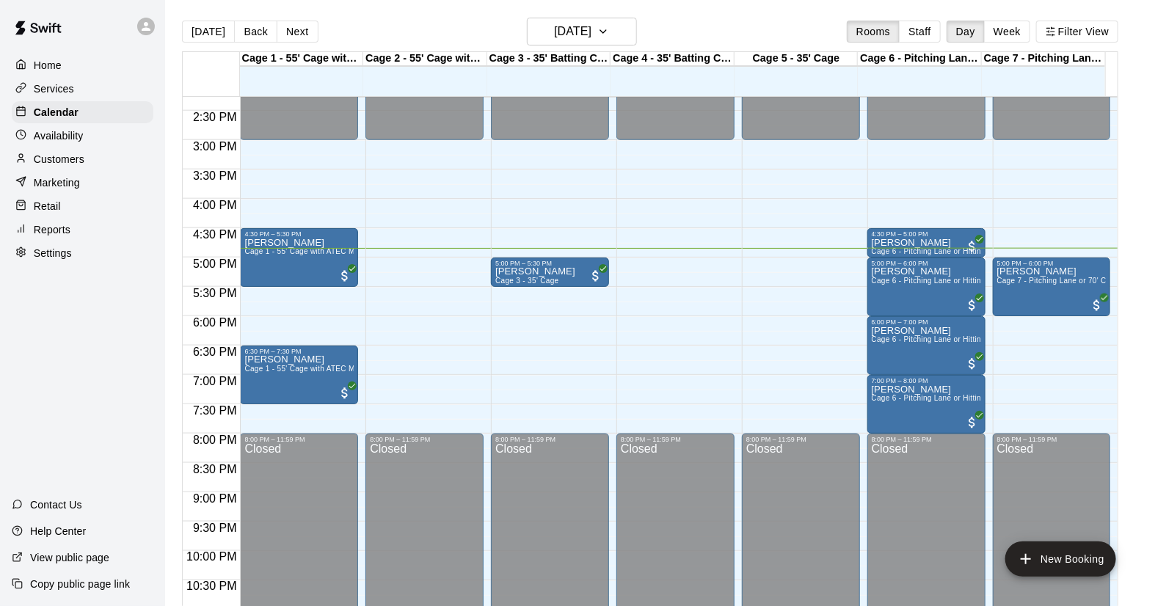
click at [70, 94] on p "Services" at bounding box center [54, 88] width 40 height 15
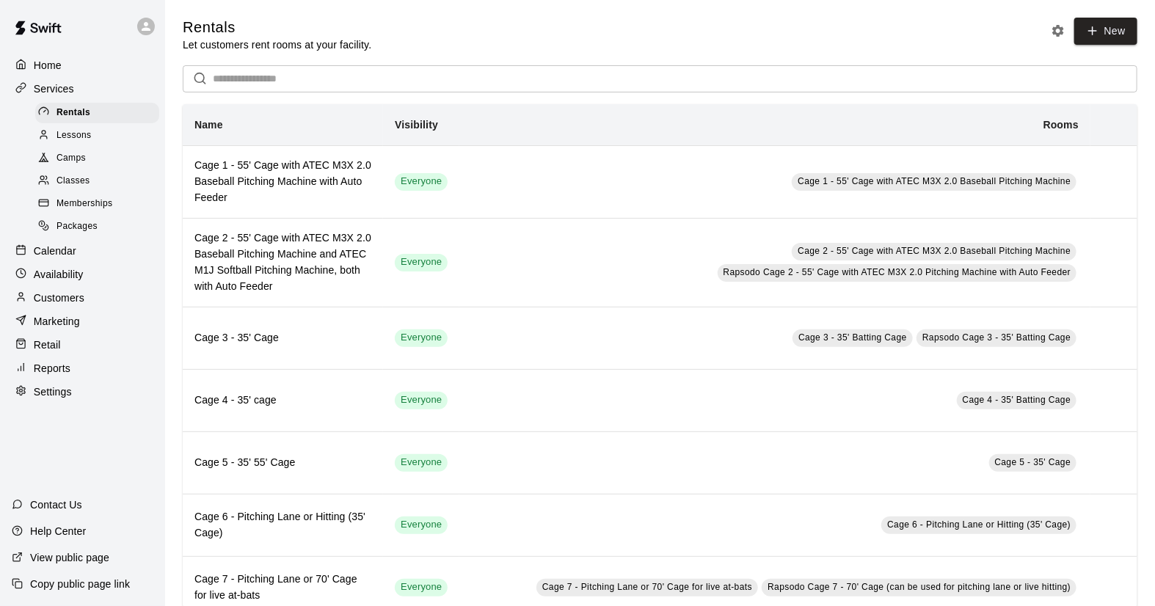
click at [57, 393] on div "Settings" at bounding box center [83, 392] width 142 height 22
select select "**"
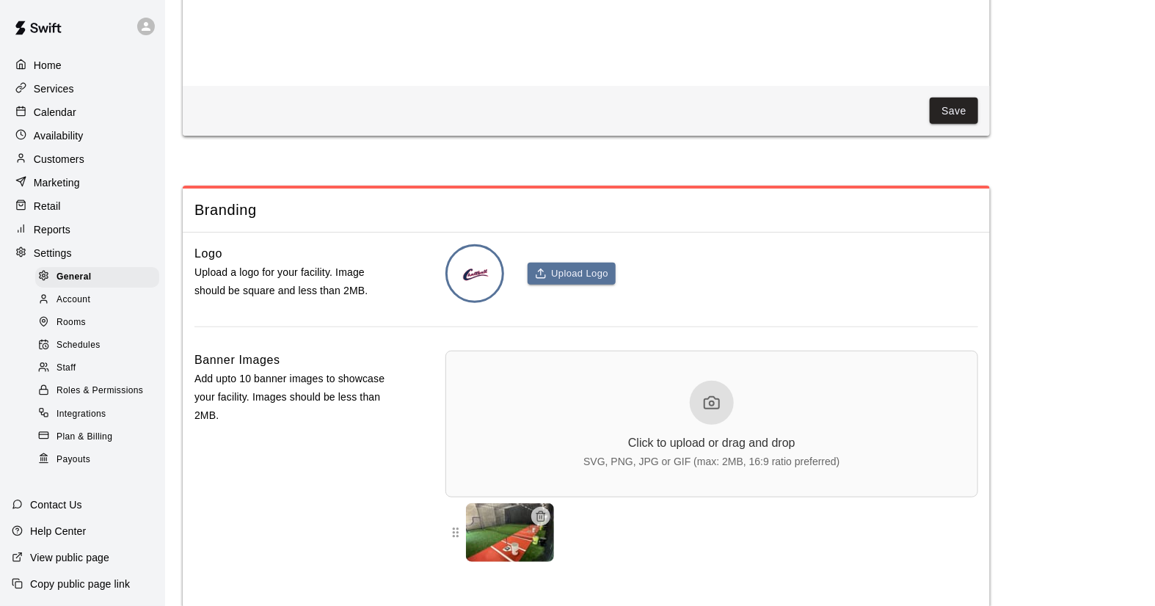
scroll to position [3107, 0]
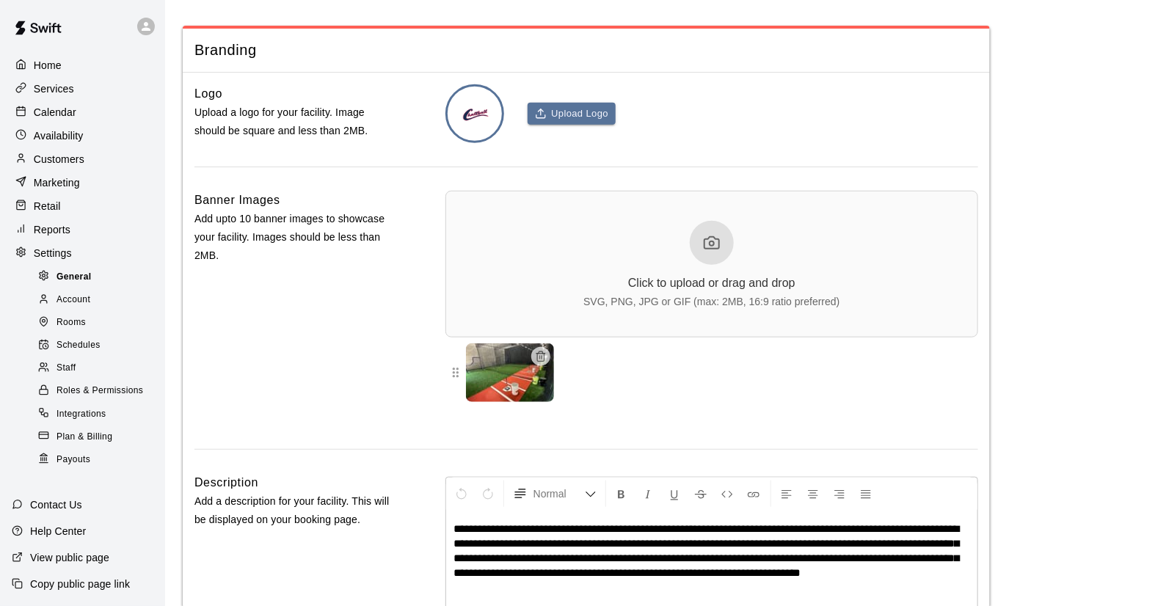
click at [67, 277] on span "General" at bounding box center [74, 277] width 35 height 15
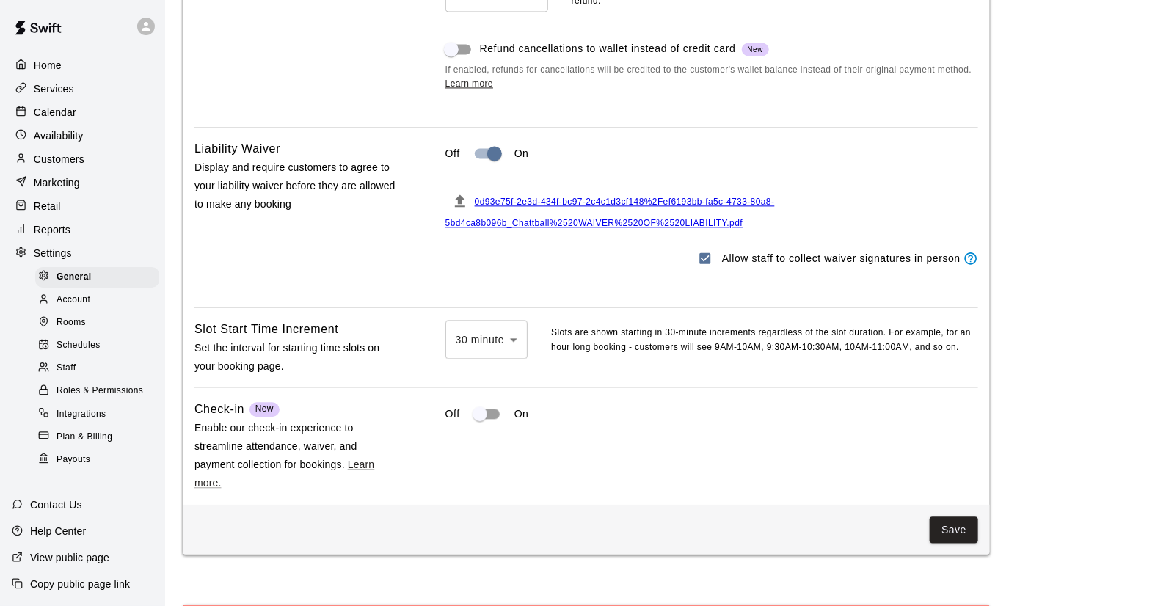
scroll to position [1423, 0]
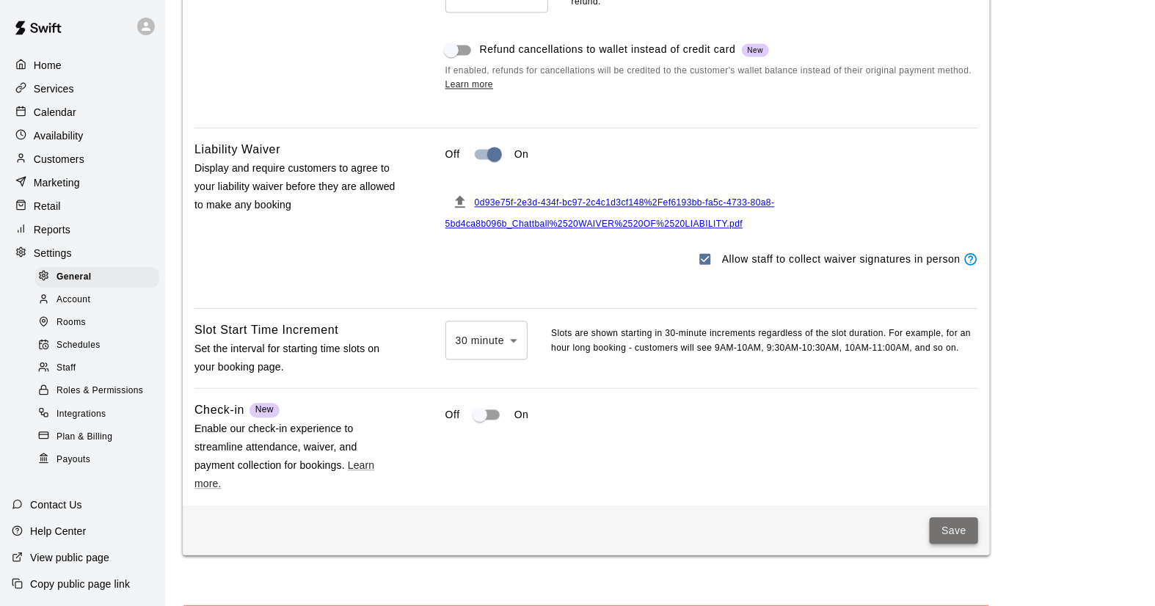
drag, startPoint x: 939, startPoint y: 543, endPoint x: 923, endPoint y: 545, distance: 16.9
click at [939, 543] on button "Save" at bounding box center [954, 530] width 48 height 27
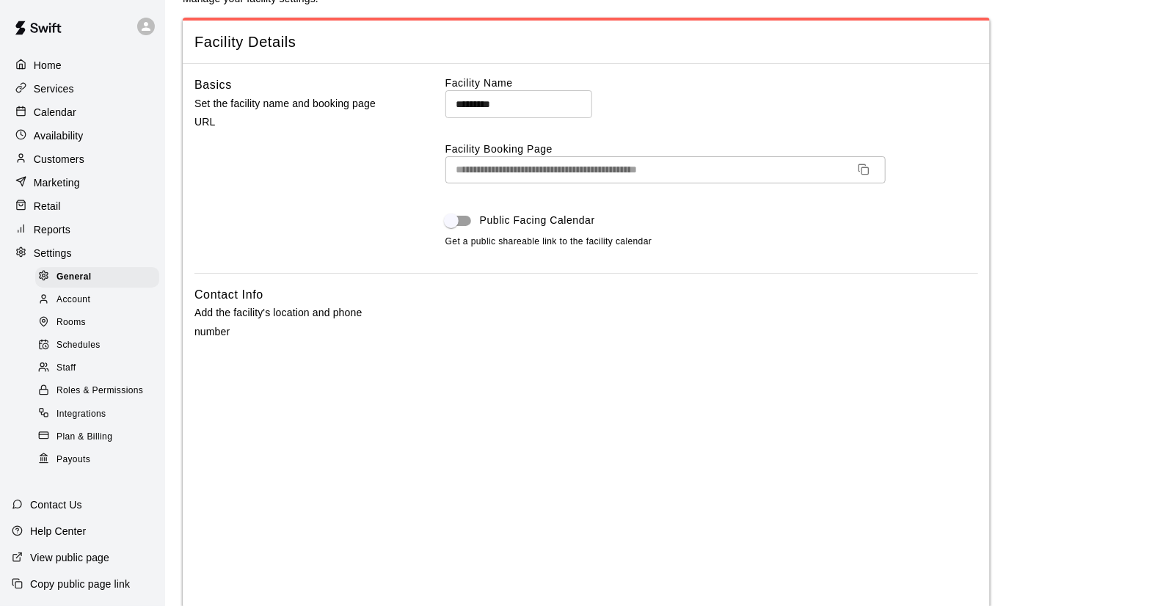
scroll to position [37, 0]
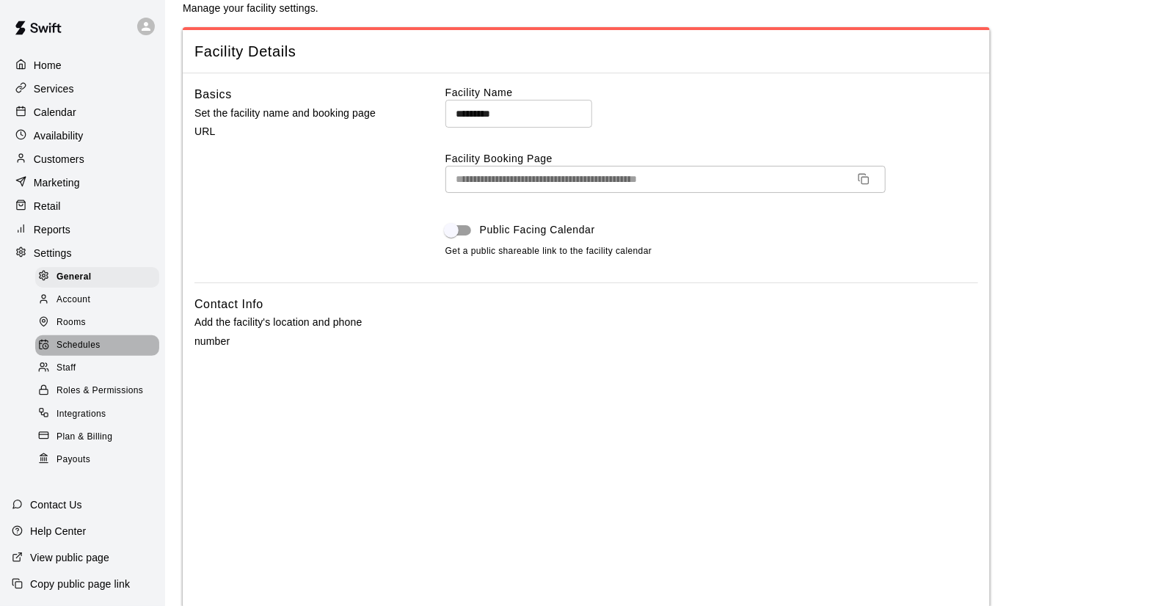
click at [81, 353] on span "Schedules" at bounding box center [79, 345] width 44 height 15
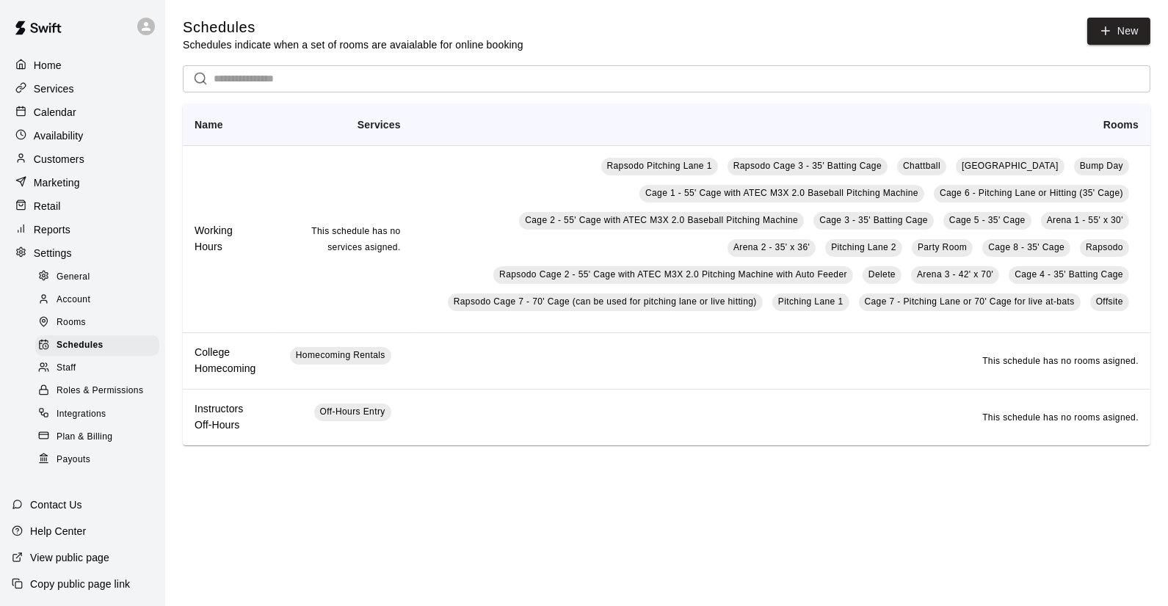
click at [41, 90] on p "Services" at bounding box center [54, 88] width 40 height 15
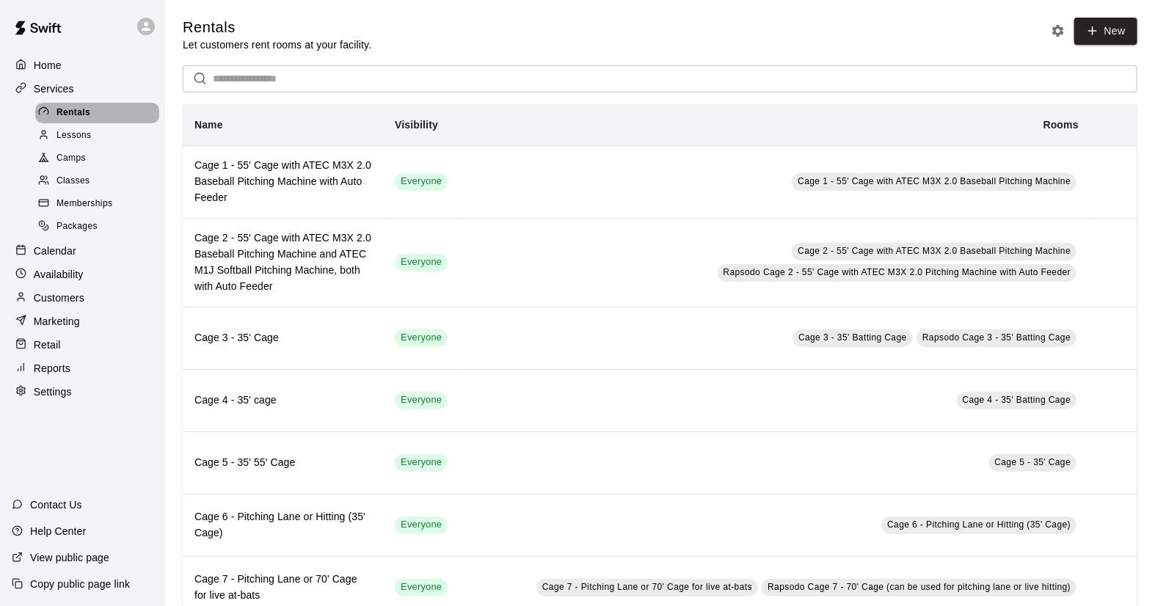
click at [71, 117] on span "Rentals" at bounding box center [74, 113] width 34 height 15
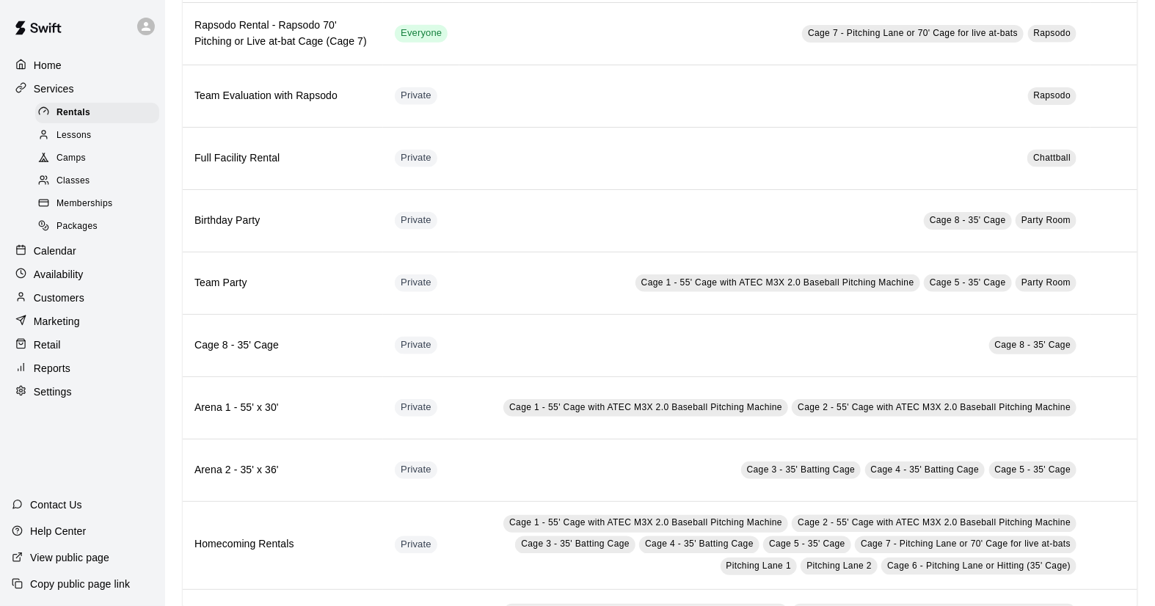
scroll to position [890, 0]
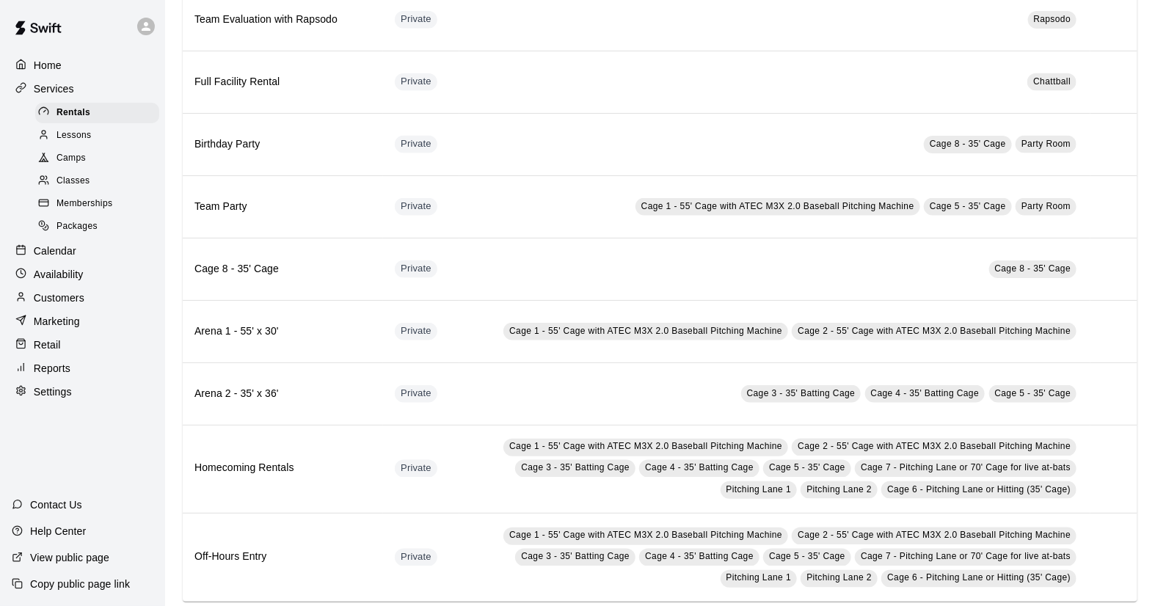
click at [64, 399] on p "Settings" at bounding box center [53, 392] width 38 height 15
select select "**"
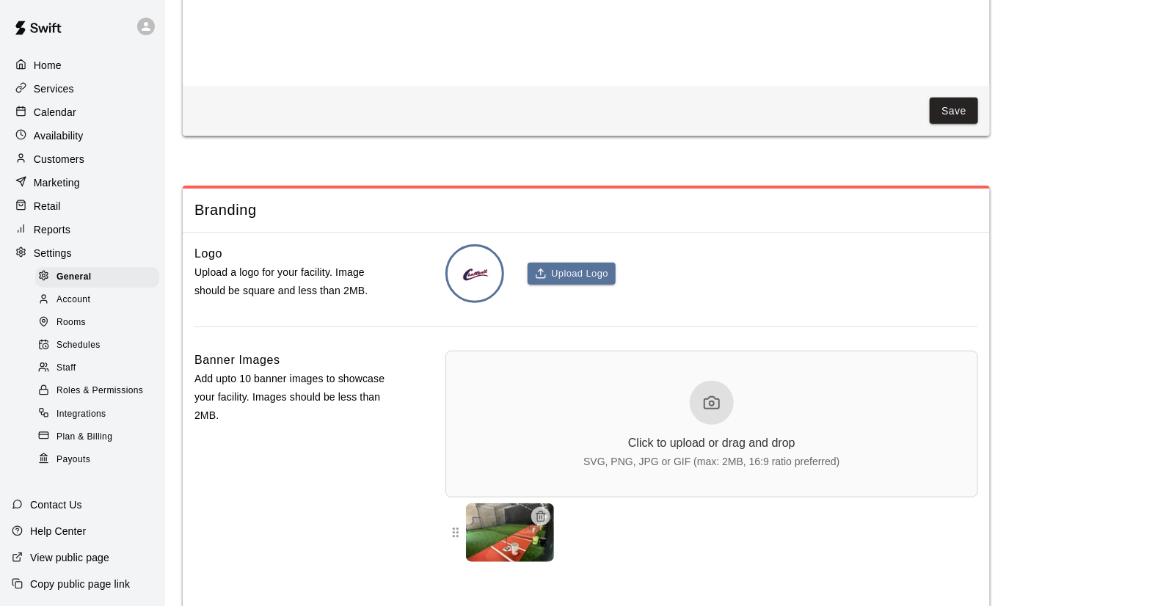
scroll to position [3107, 0]
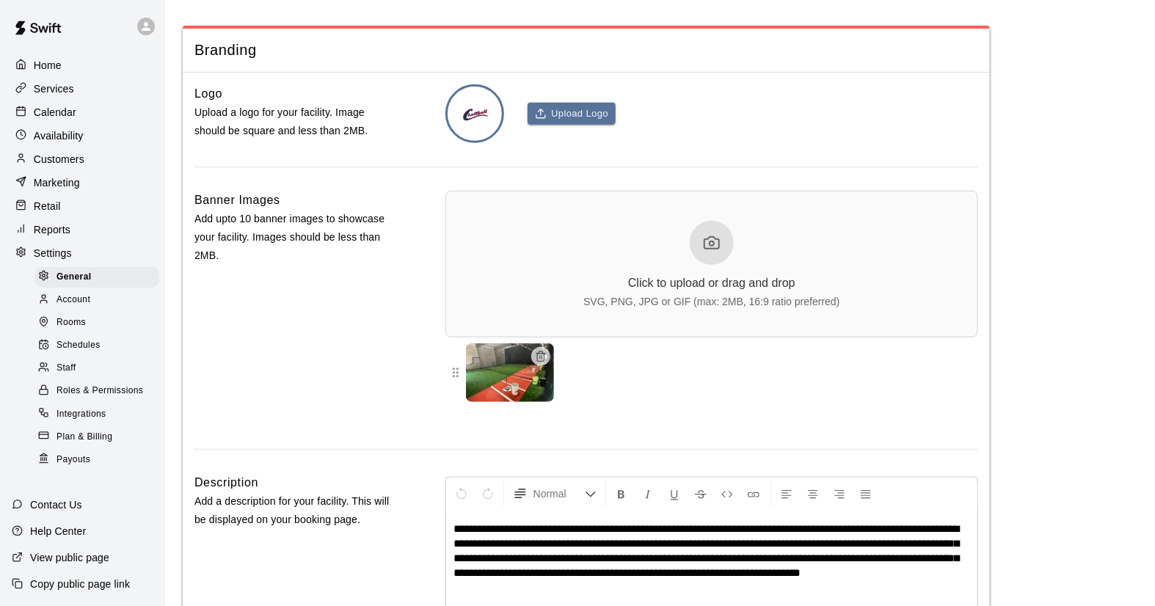
click at [72, 422] on span "Integrations" at bounding box center [82, 414] width 50 height 15
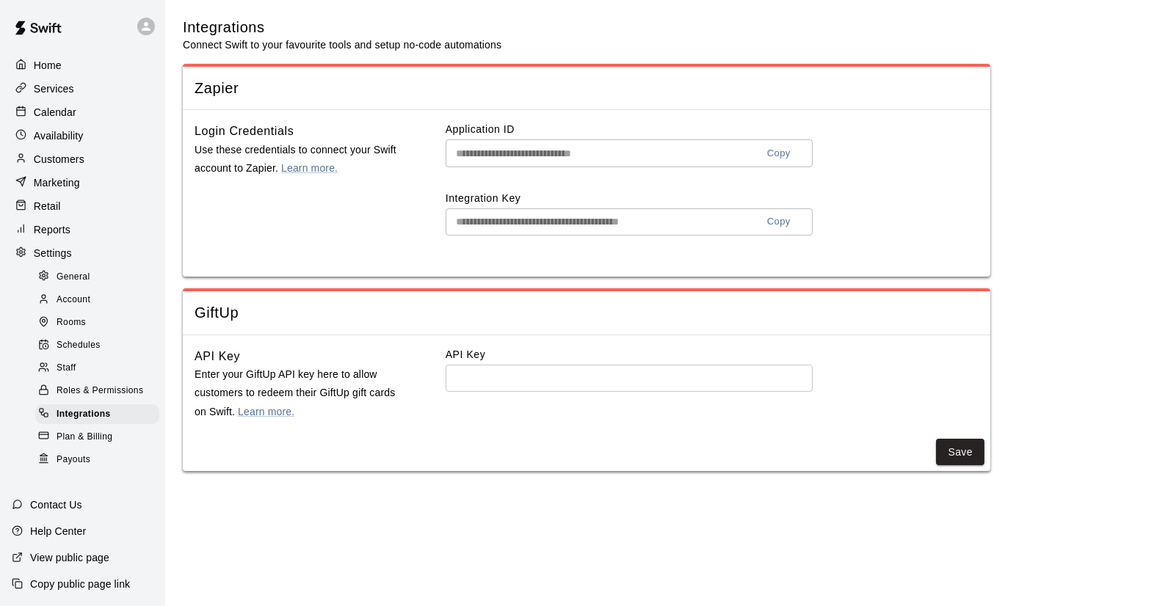
click at [79, 396] on span "Roles & Permissions" at bounding box center [100, 391] width 87 height 15
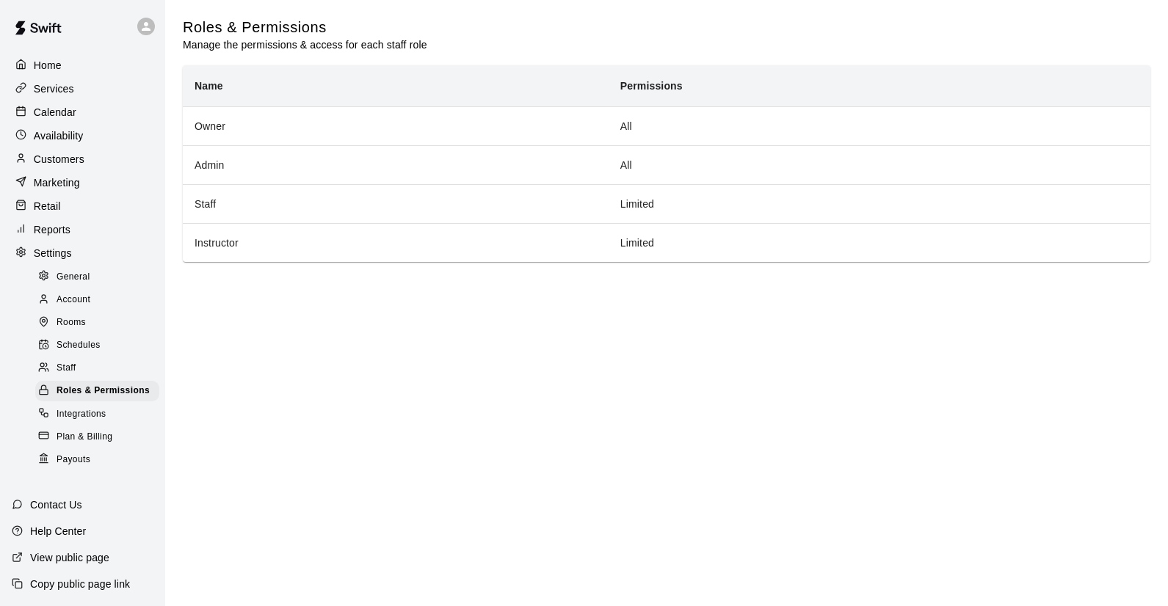
click at [79, 379] on div "Staff" at bounding box center [97, 368] width 124 height 21
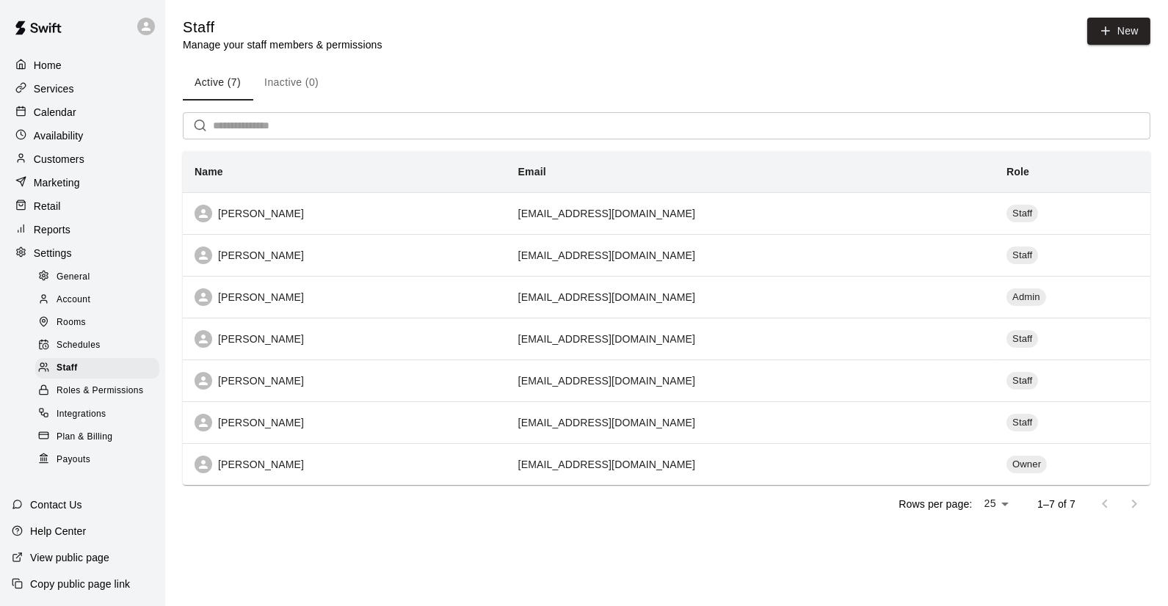
click at [85, 353] on span "Schedules" at bounding box center [79, 345] width 44 height 15
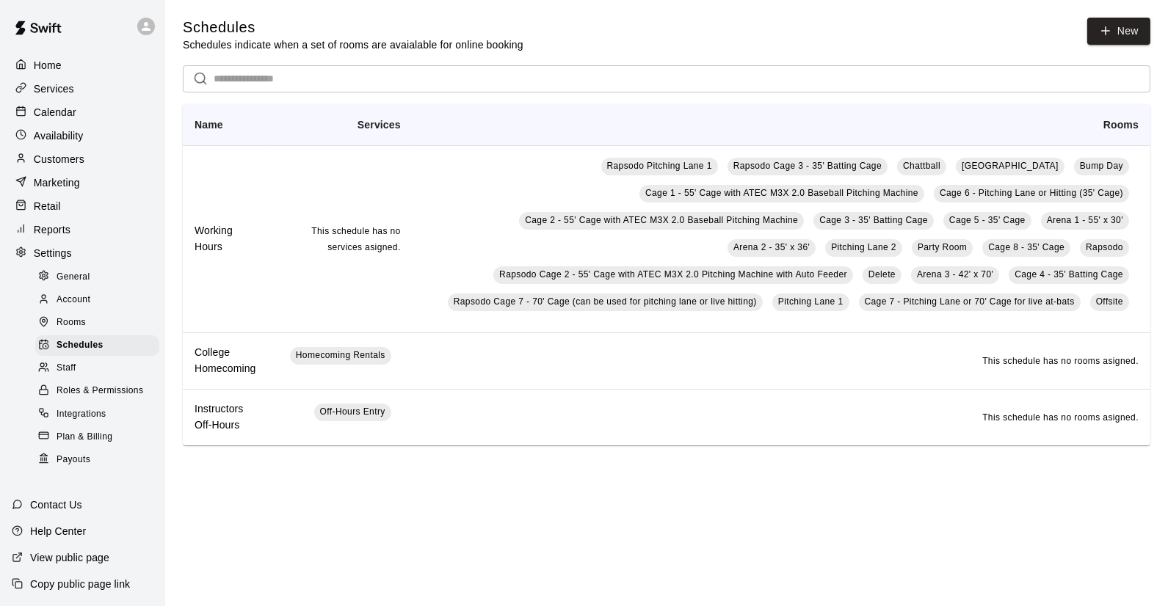
click at [76, 376] on span "Staff" at bounding box center [66, 368] width 19 height 15
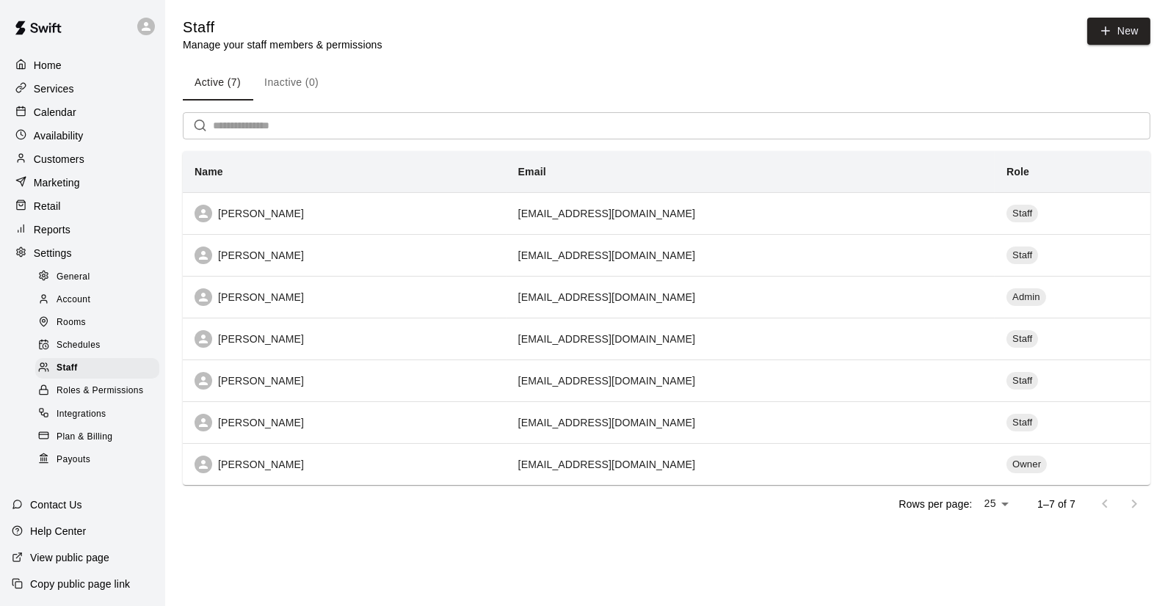
click at [62, 353] on span "Schedules" at bounding box center [79, 345] width 44 height 15
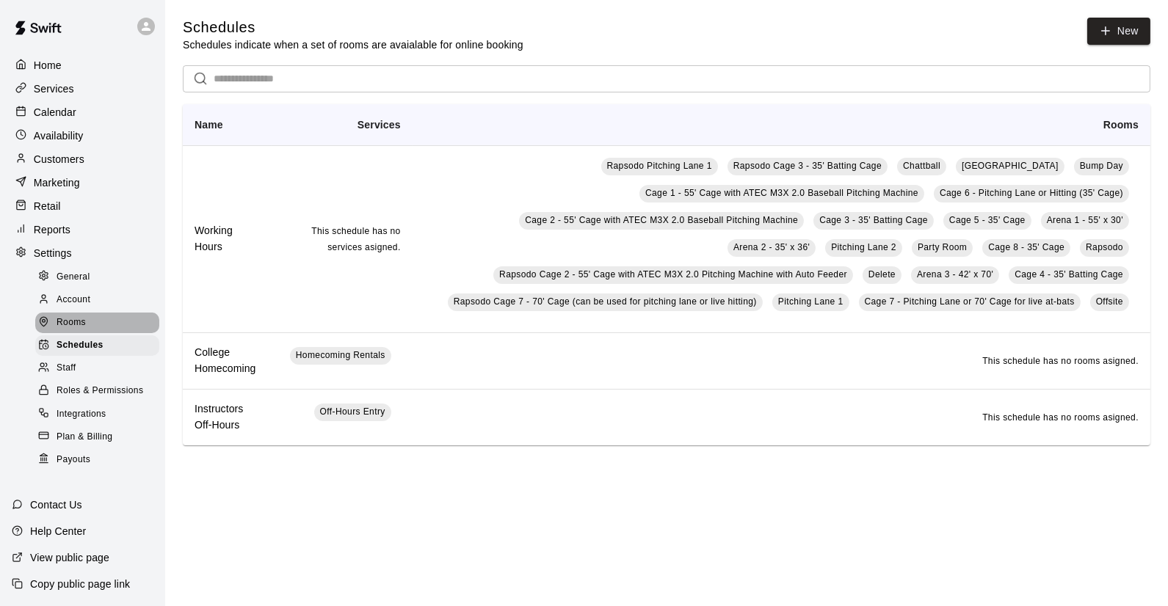
click at [58, 326] on span "Rooms" at bounding box center [71, 323] width 29 height 15
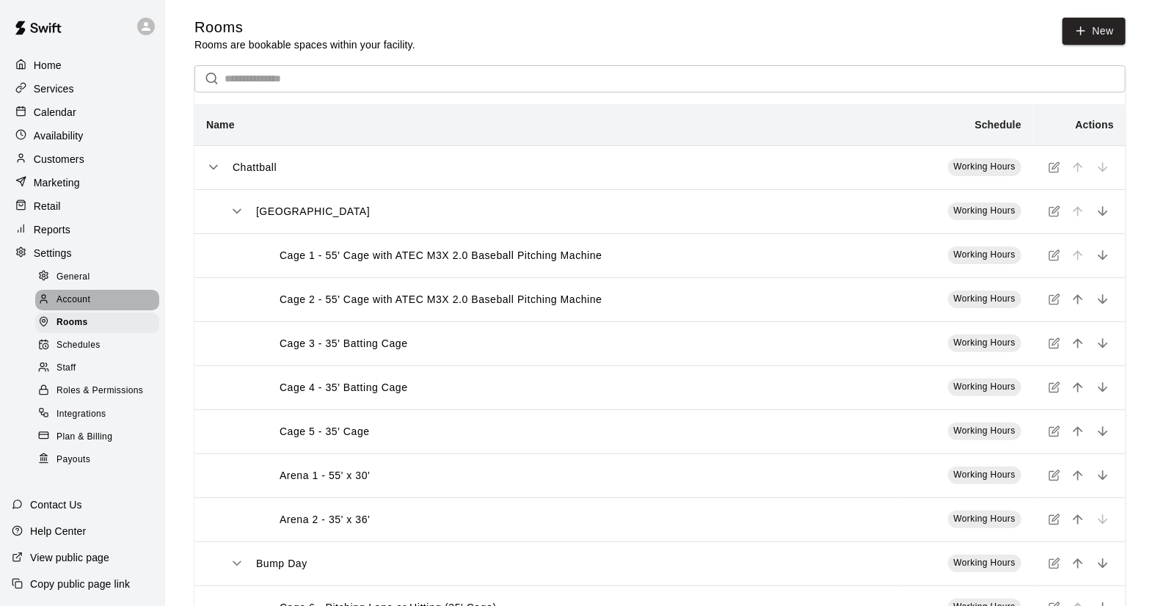
click at [80, 308] on span "Account" at bounding box center [74, 300] width 34 height 15
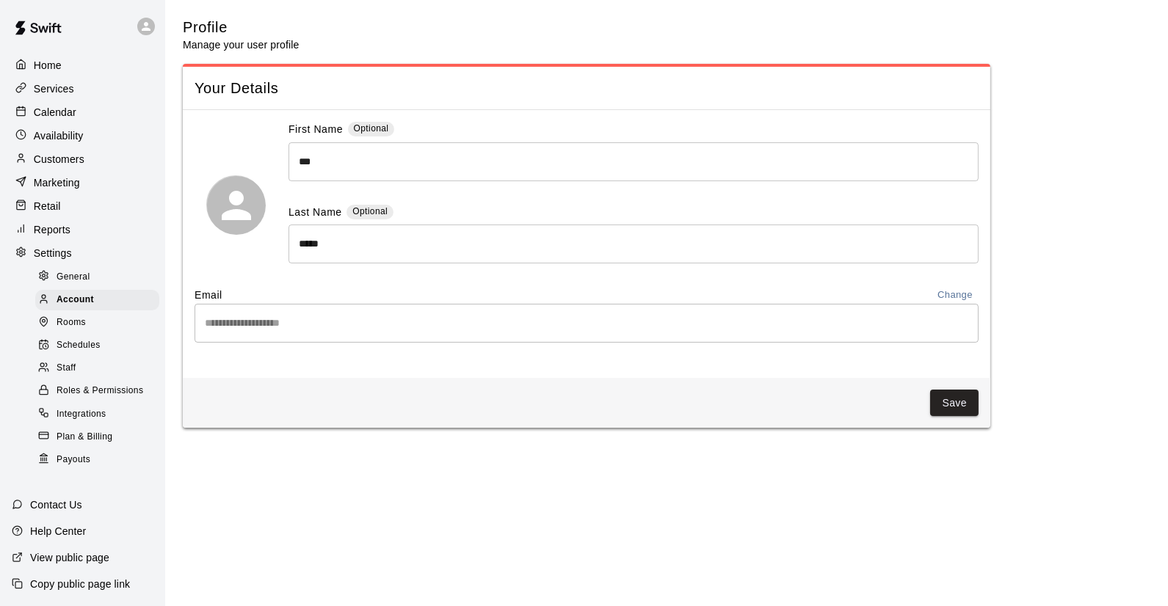
click at [75, 283] on span "General" at bounding box center [74, 277] width 34 height 15
select select "**"
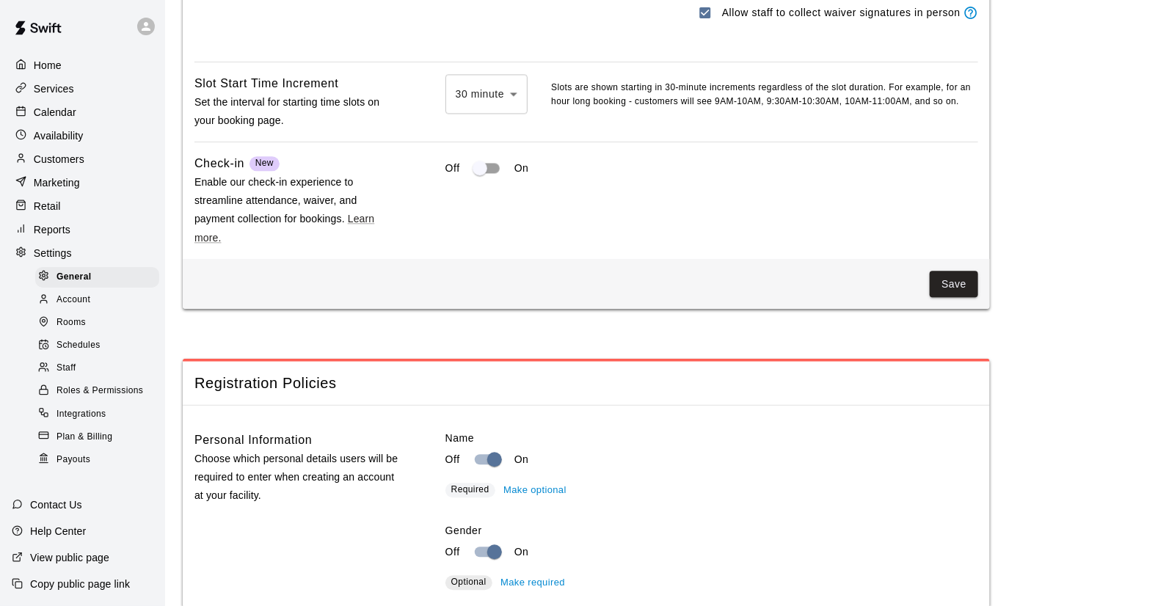
scroll to position [1499, 0]
click at [49, 179] on div "Marketing" at bounding box center [83, 183] width 142 height 22
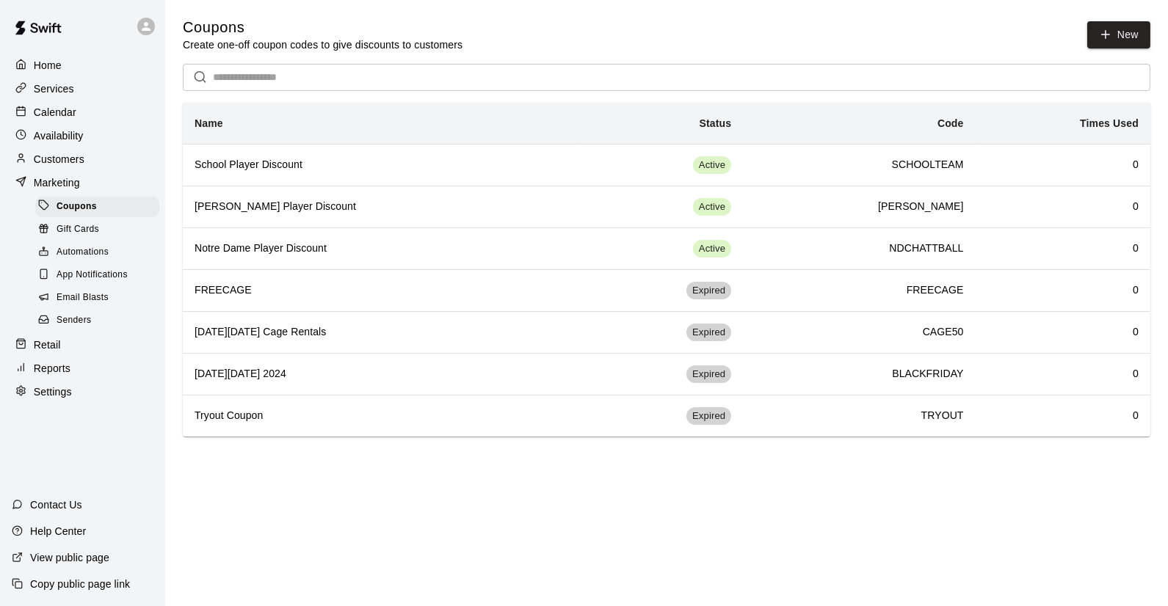
click at [95, 260] on span "Automations" at bounding box center [83, 252] width 52 height 15
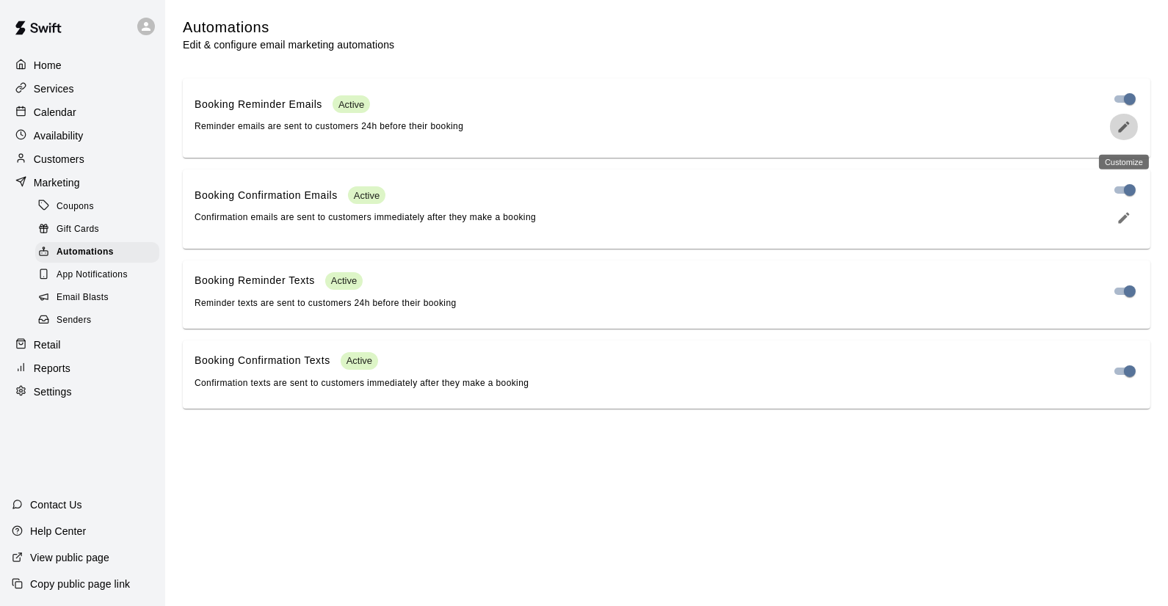
click at [1124, 131] on icon "edit" at bounding box center [1123, 126] width 11 height 11
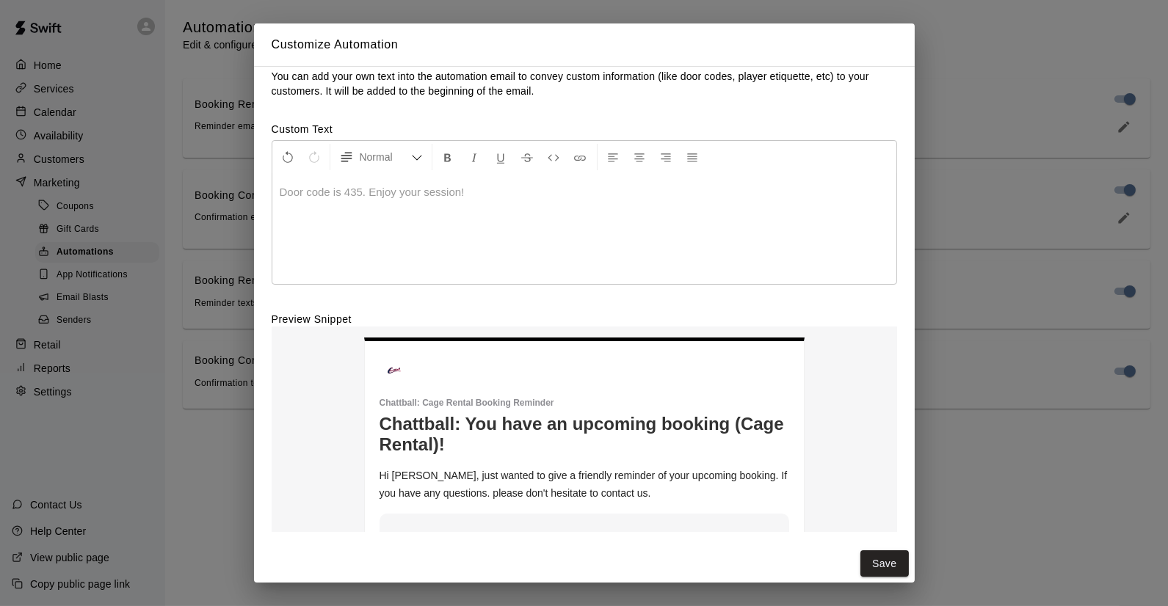
click at [931, 111] on div "Customize Automation You can add your own text into the automation email to con…" at bounding box center [584, 303] width 1168 height 606
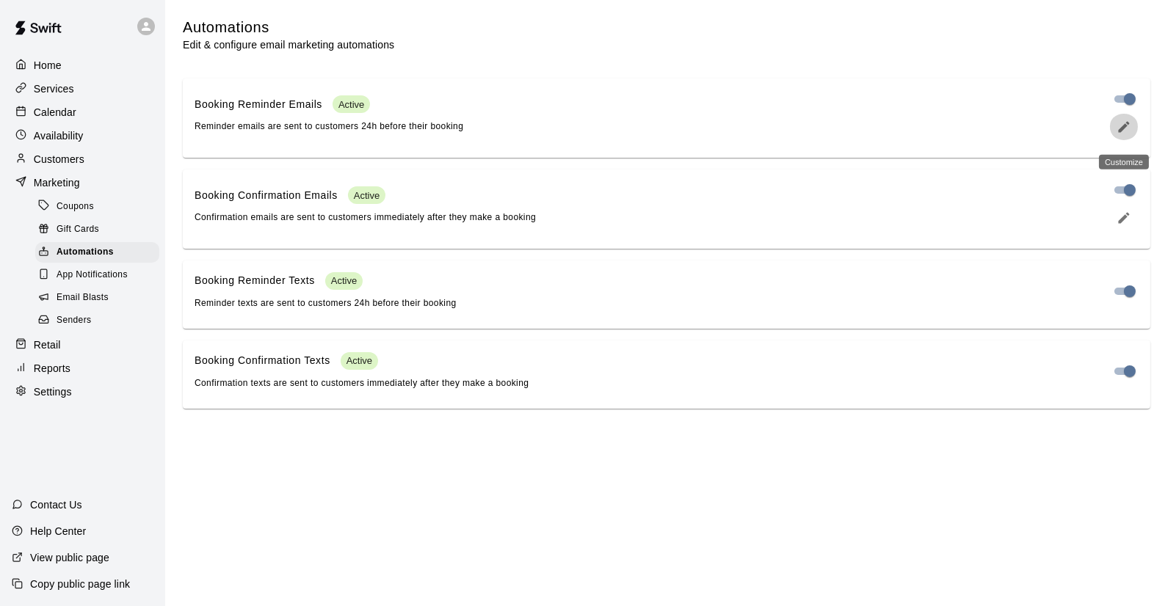
click at [1125, 139] on button "edit" at bounding box center [1123, 127] width 29 height 26
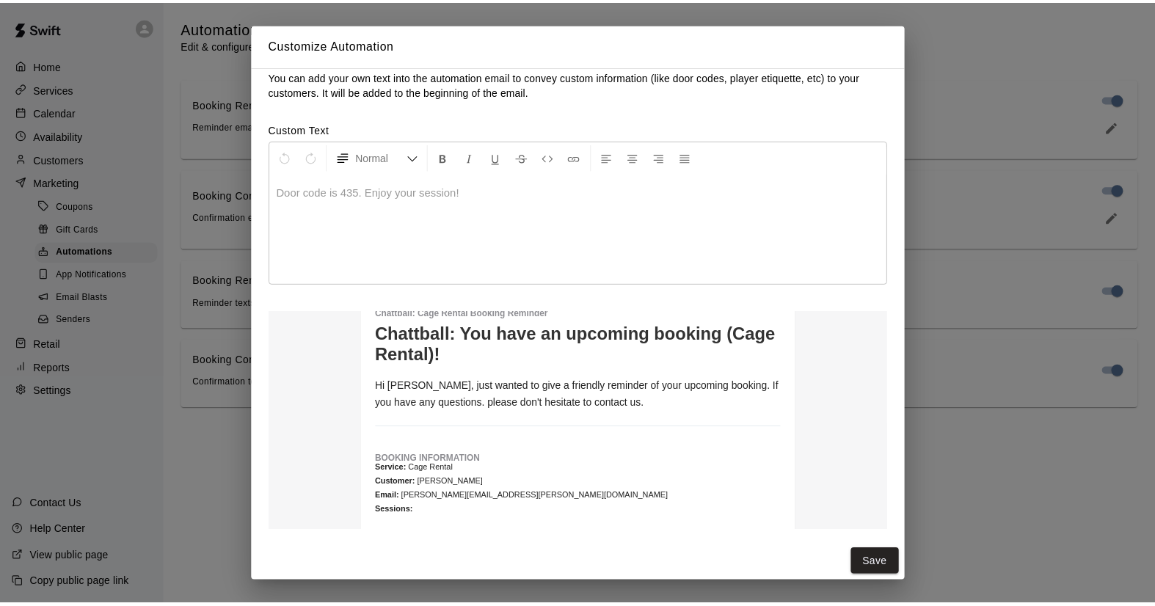
scroll to position [116, 0]
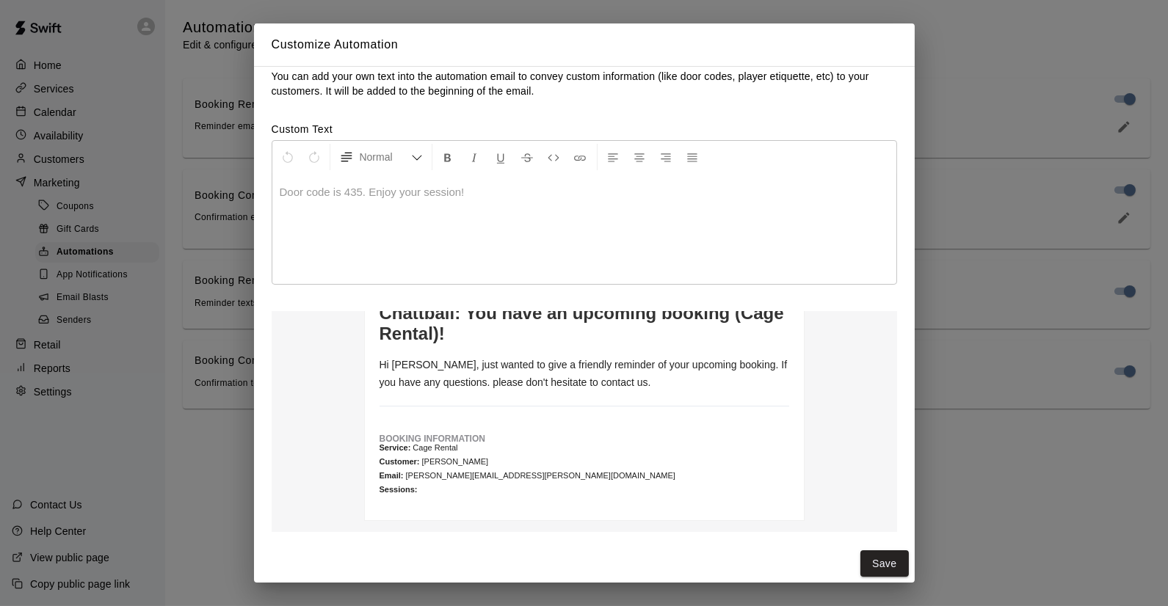
click at [965, 95] on div "Customize Automation You can add your own text into the automation email to con…" at bounding box center [584, 303] width 1168 height 606
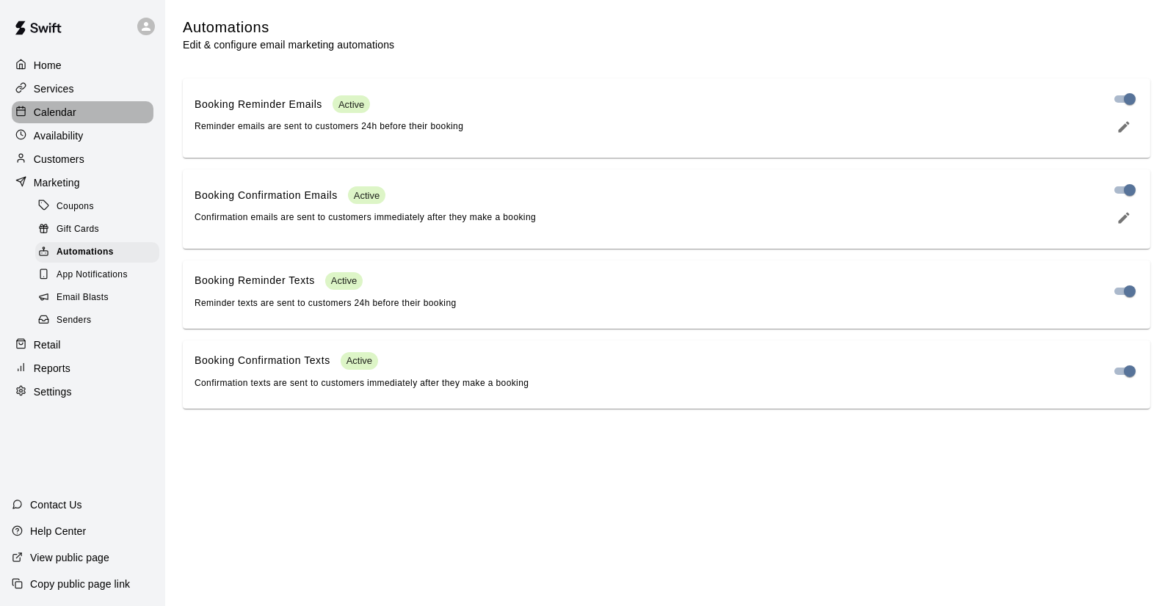
click at [81, 117] on div "Calendar" at bounding box center [83, 112] width 142 height 22
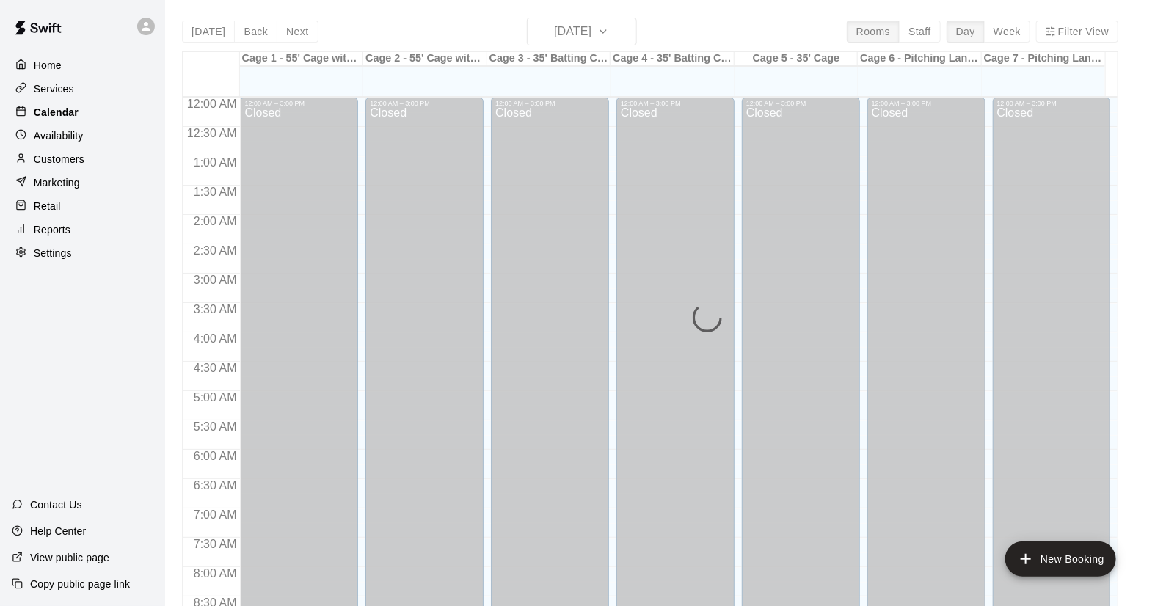
scroll to position [838, 0]
